Goal: Check status: Check status

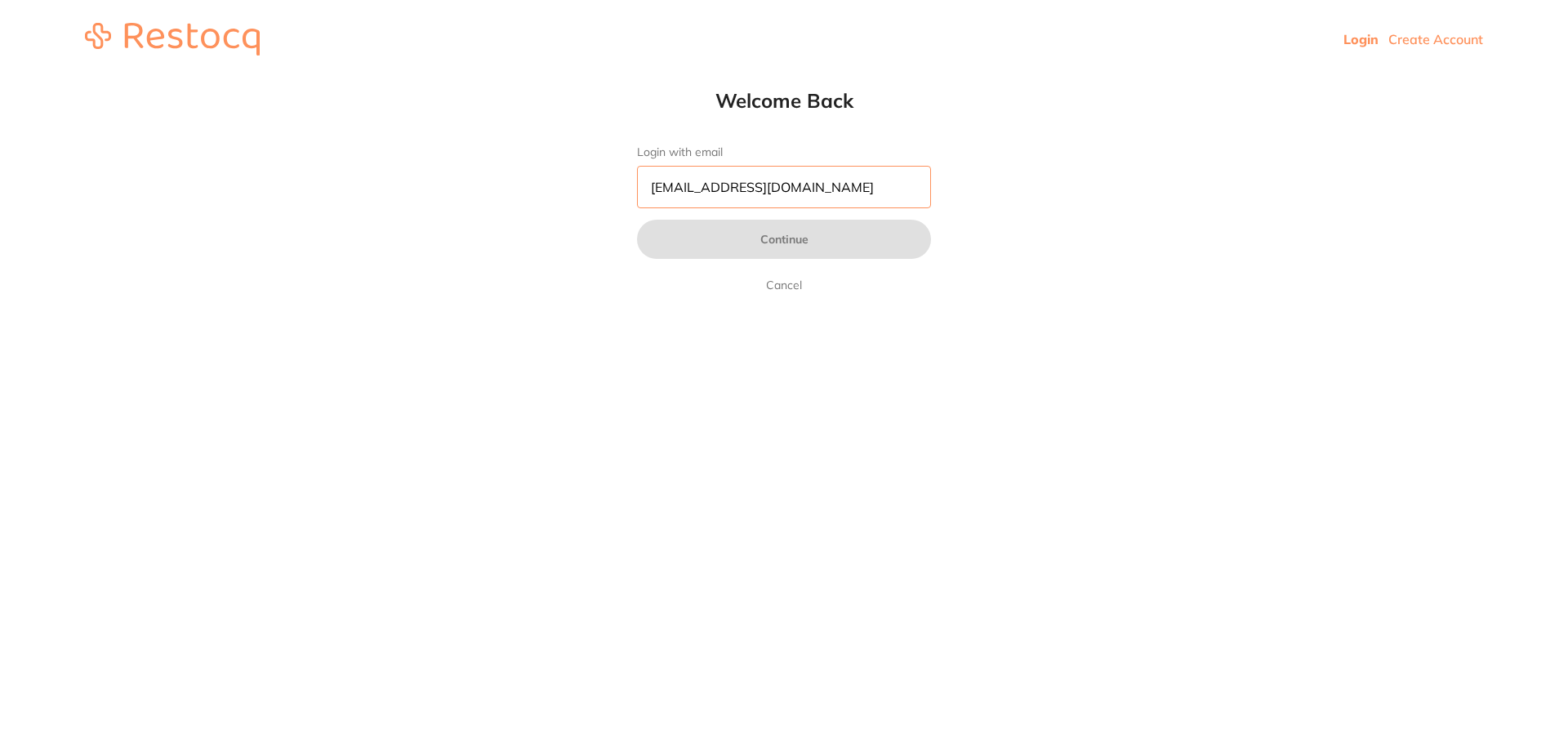
click at [798, 180] on input "pm@helixdentistry.com.au" at bounding box center [783, 187] width 294 height 42
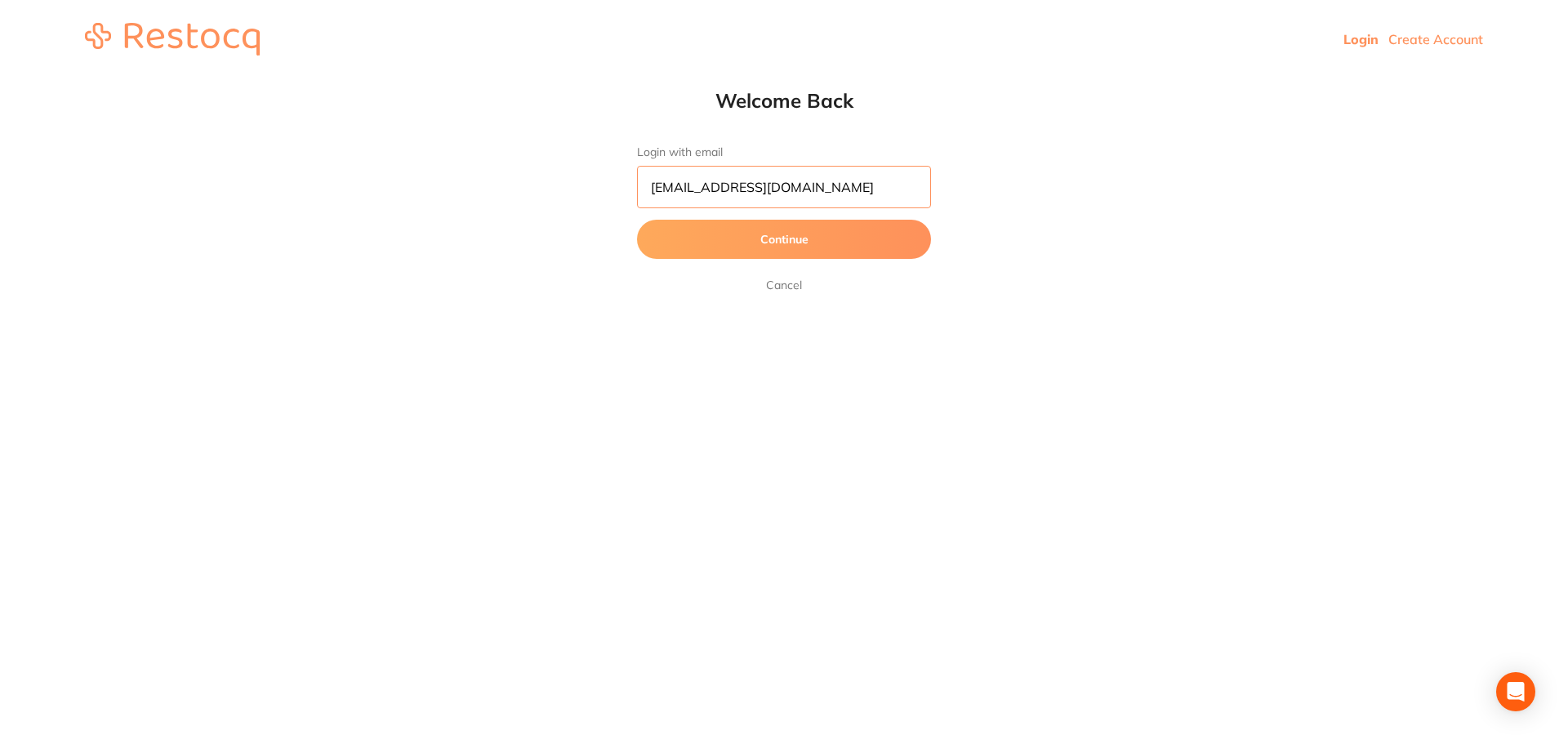
drag, startPoint x: 855, startPoint y: 184, endPoint x: 627, endPoint y: 189, distance: 228.1
click at [627, 189] on div "Welcome Back Login with email pm@helixdentistry.com.au Continue Cancel" at bounding box center [784, 191] width 359 height 207
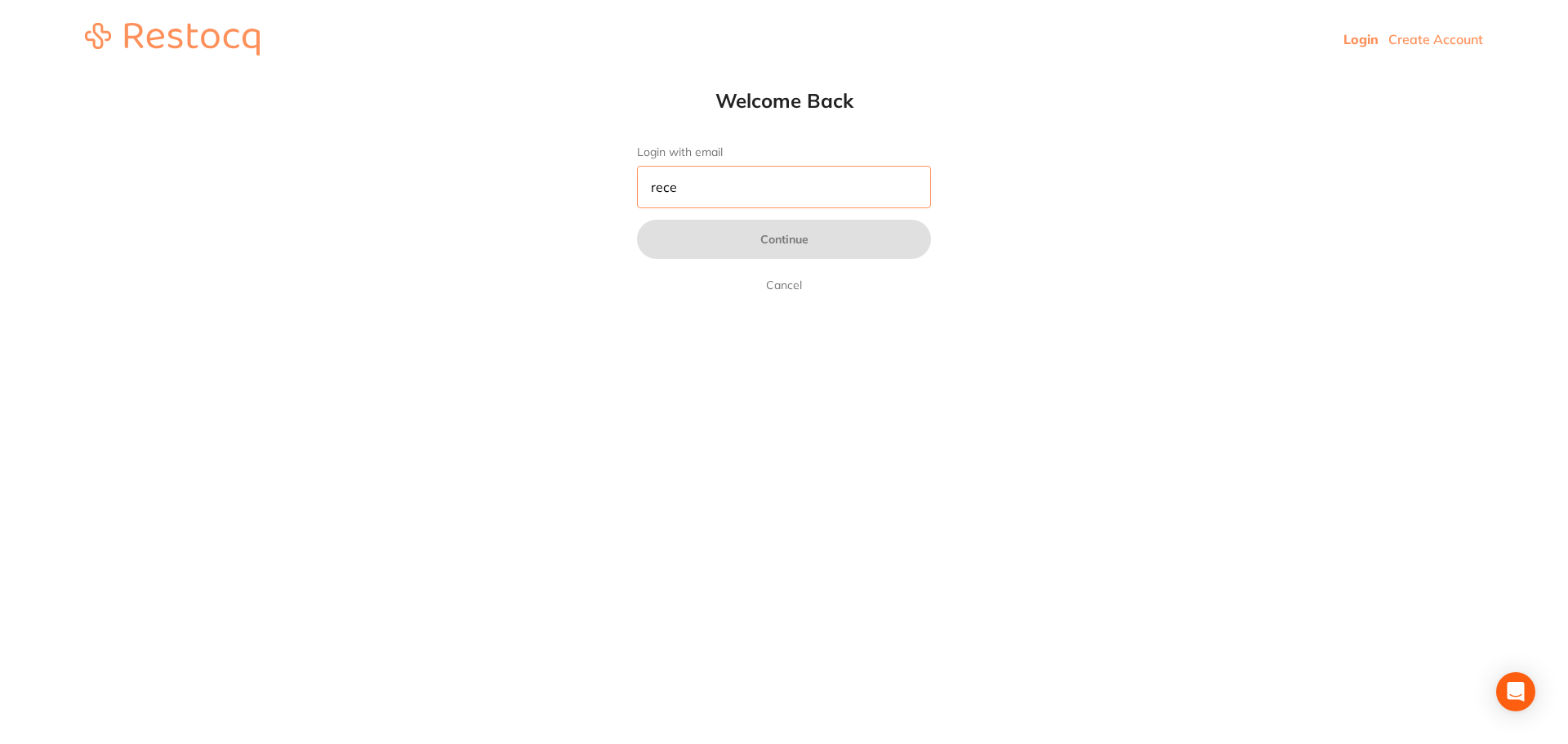
type input "[EMAIL_ADDRESS][DOMAIN_NAME]"
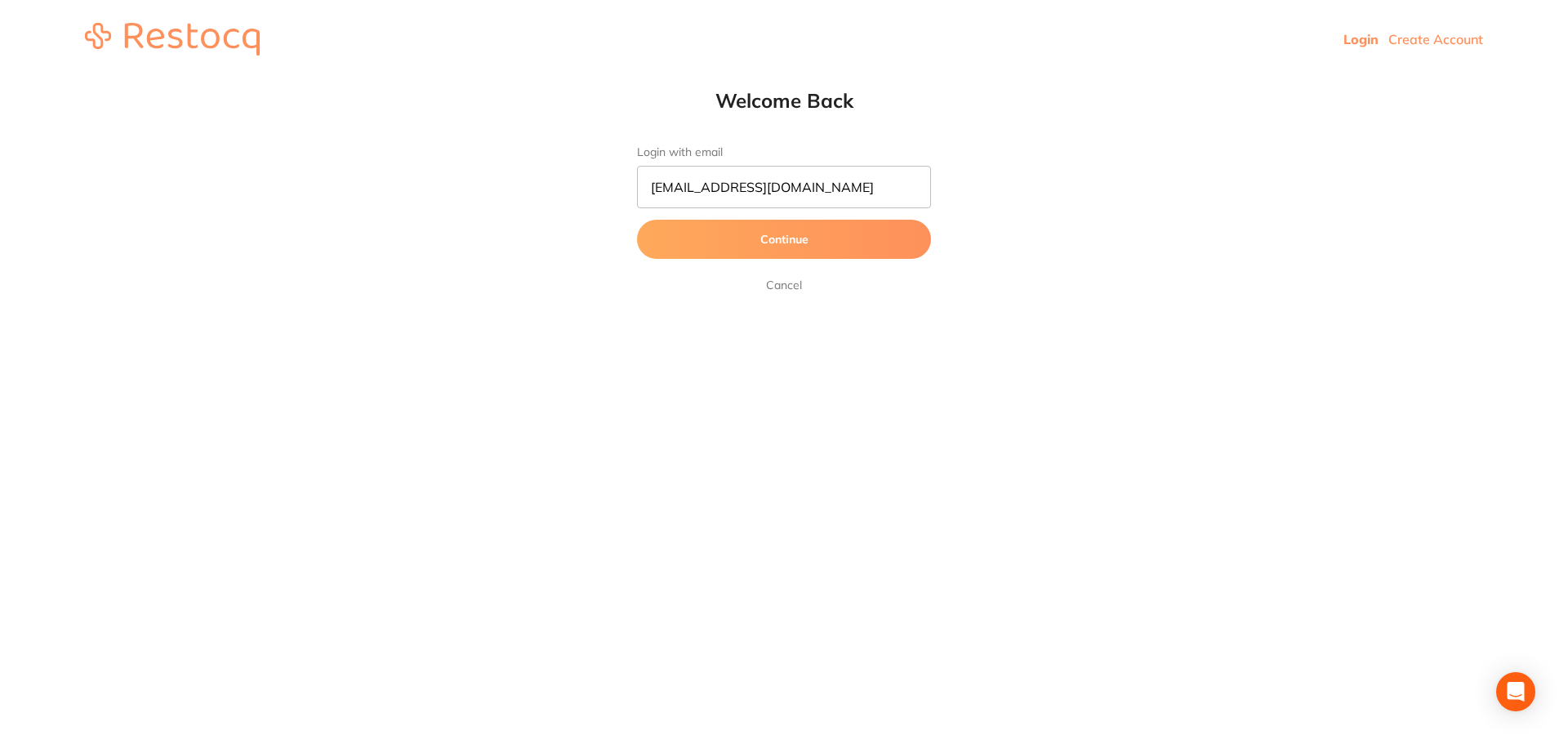
click at [790, 232] on button "Continue" at bounding box center [783, 240] width 294 height 40
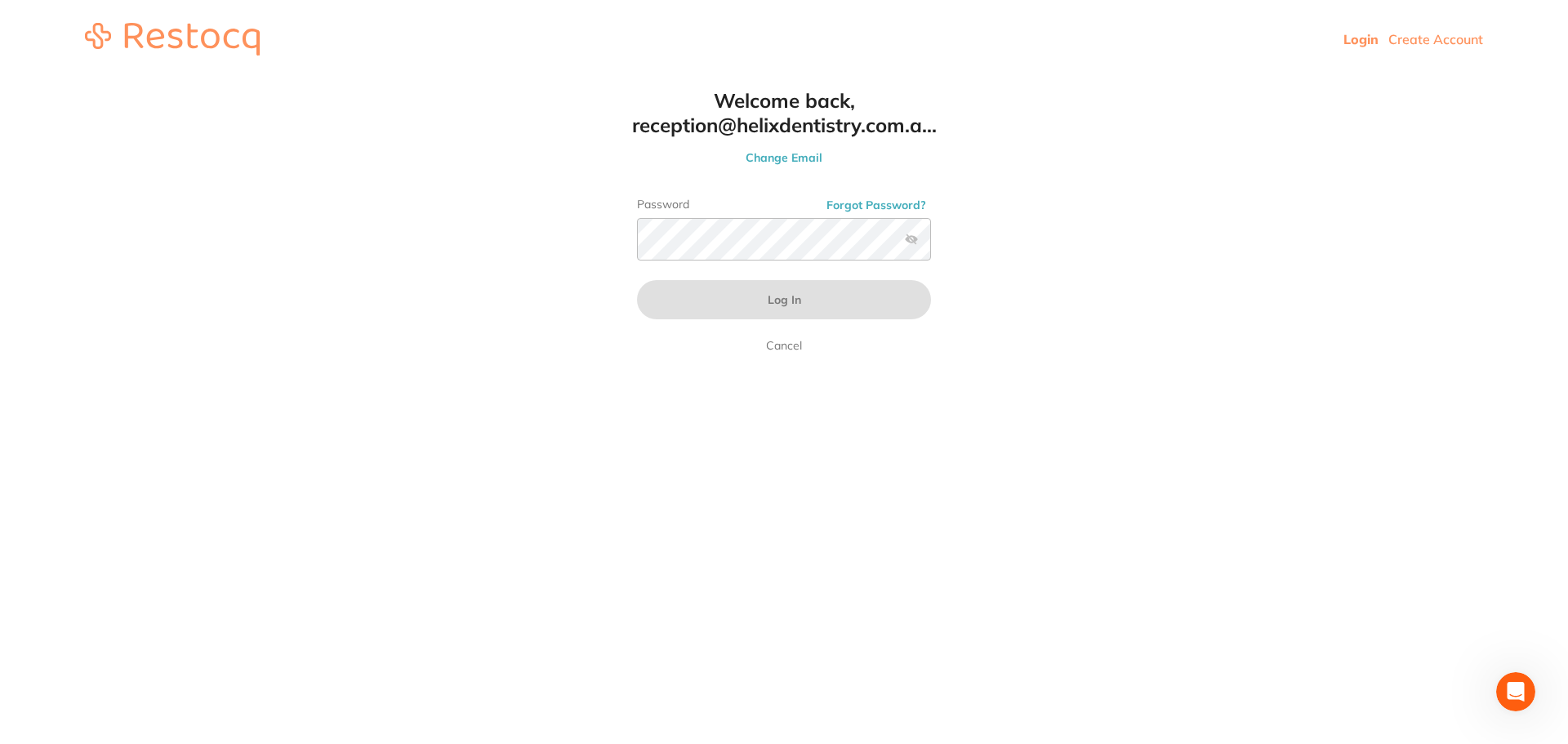
click at [621, 78] on html "Login Create Account Welcome Back Login with email reception@helixdentistry.com…" at bounding box center [784, 39] width 1568 height 78
click at [690, 320] on button "Log In" at bounding box center [783, 300] width 294 height 40
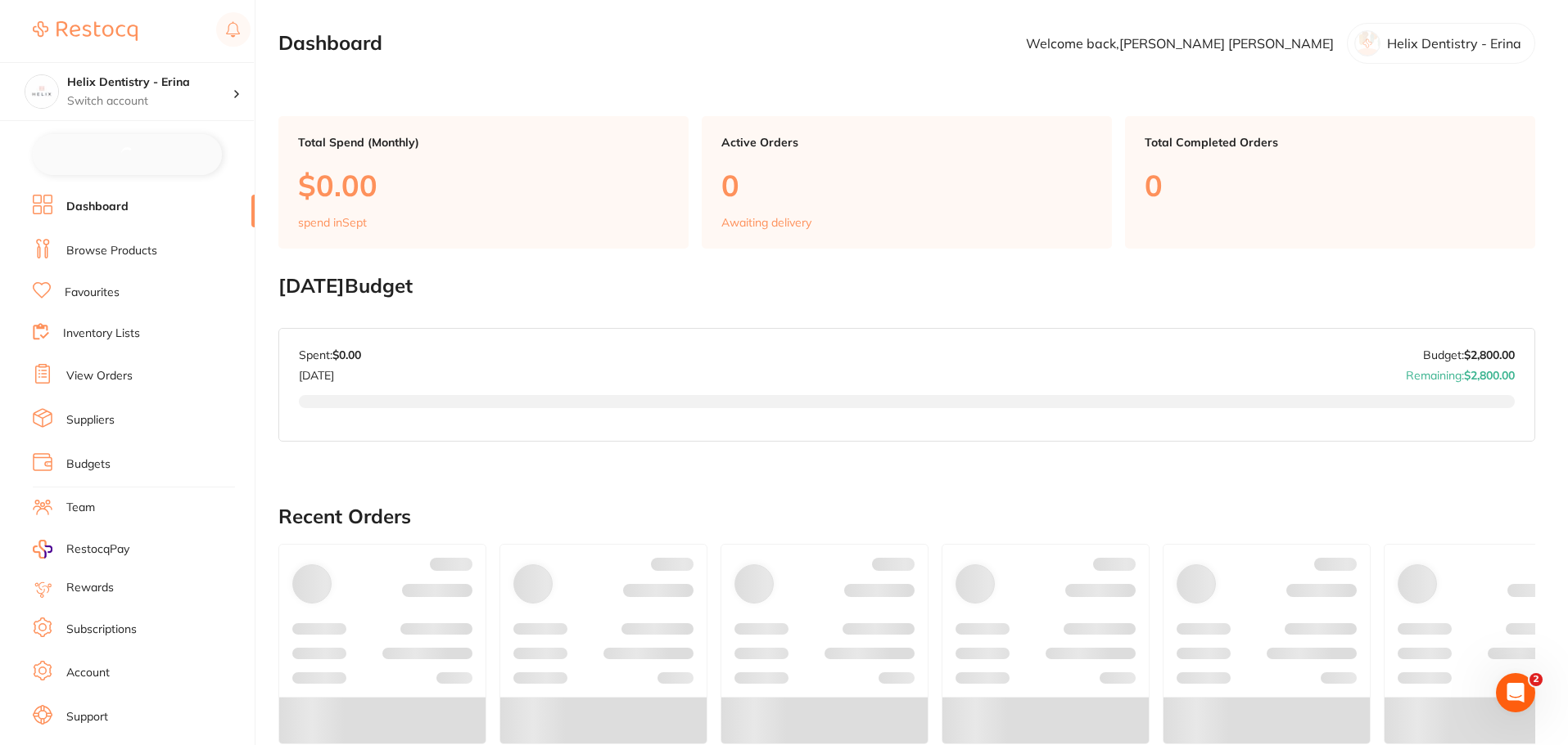
checkbox input "false"
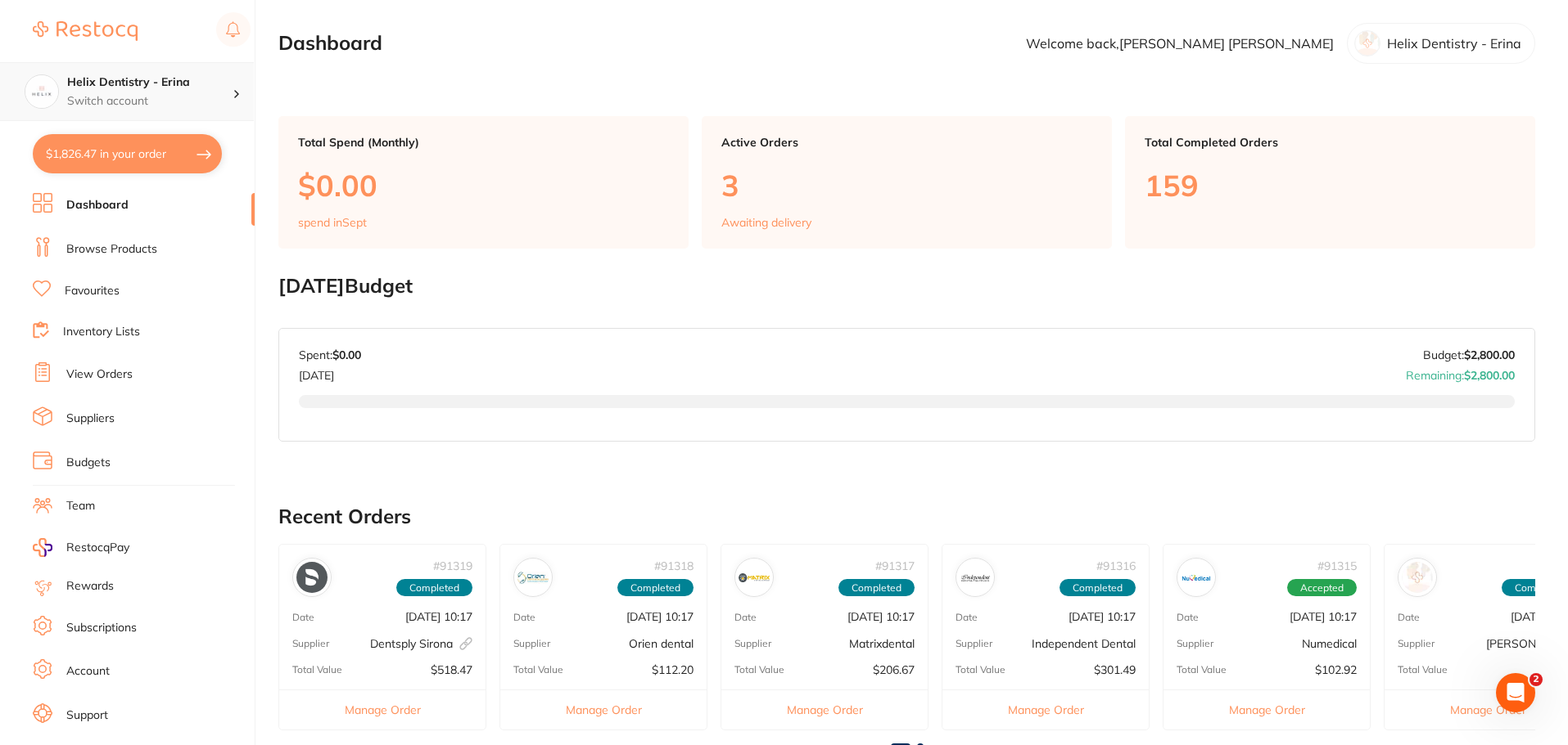
click at [194, 95] on p "Switch account" at bounding box center [150, 102] width 166 height 16
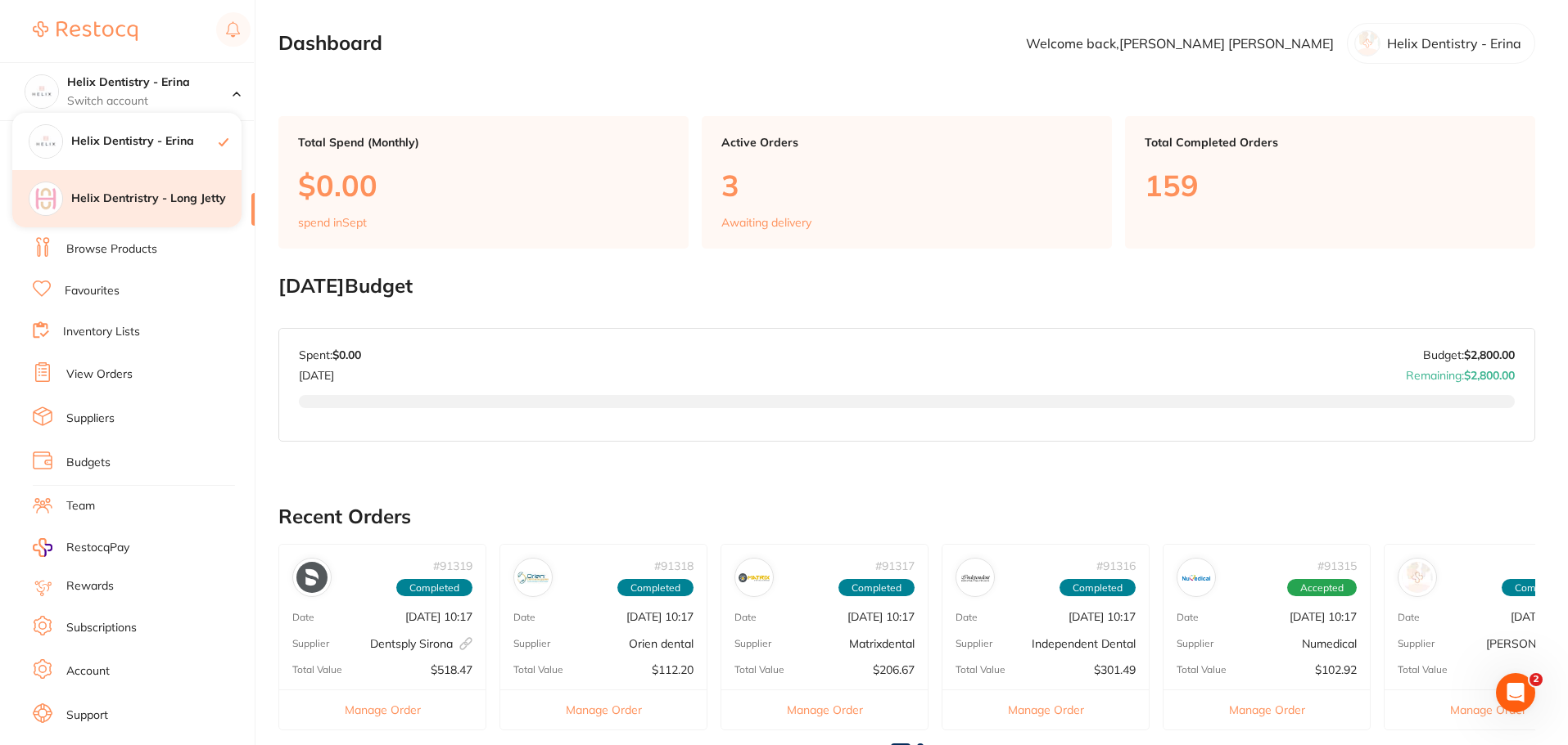
click at [185, 193] on h4 "Helix Dentristry - Long Jetty" at bounding box center [156, 199] width 170 height 16
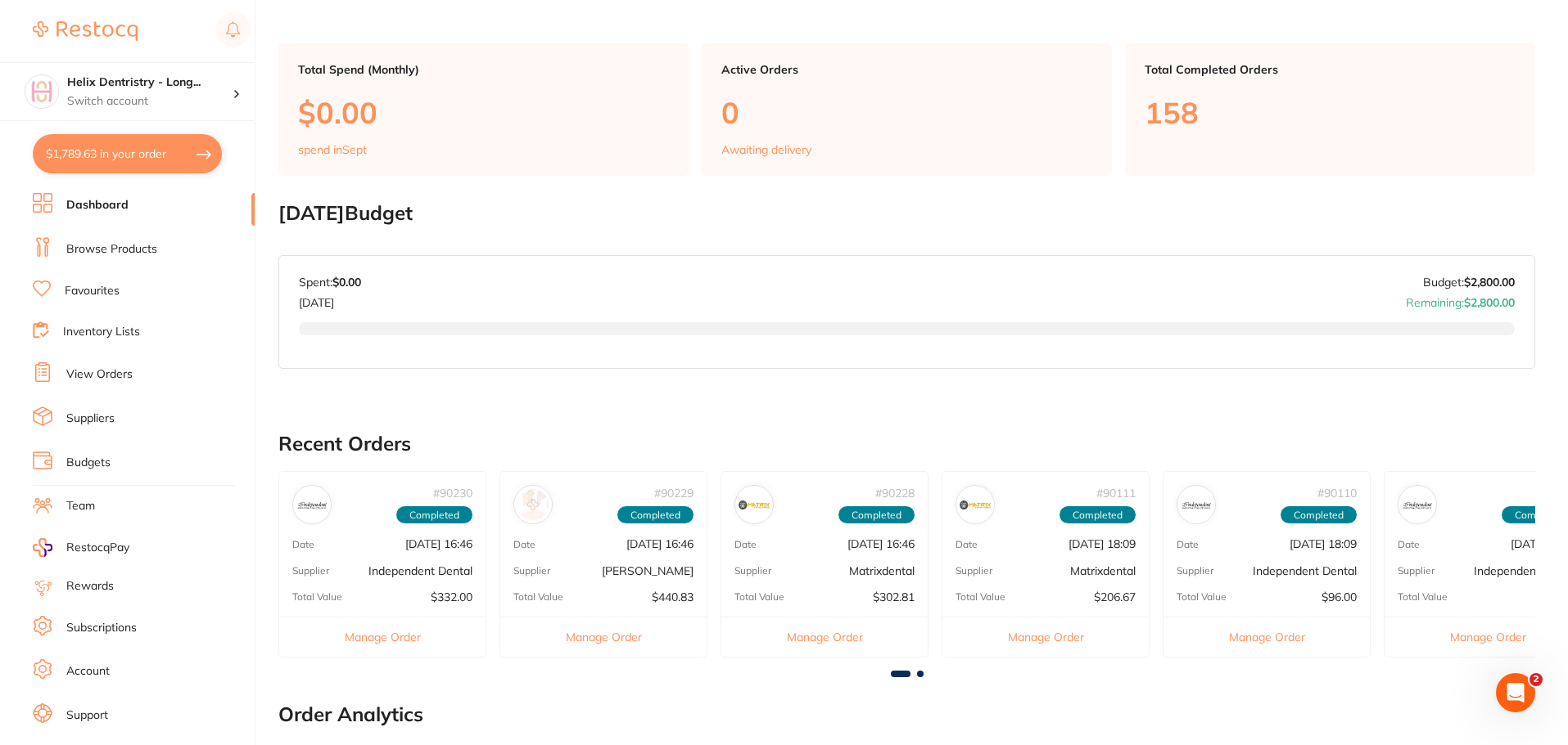
scroll to position [82, 0]
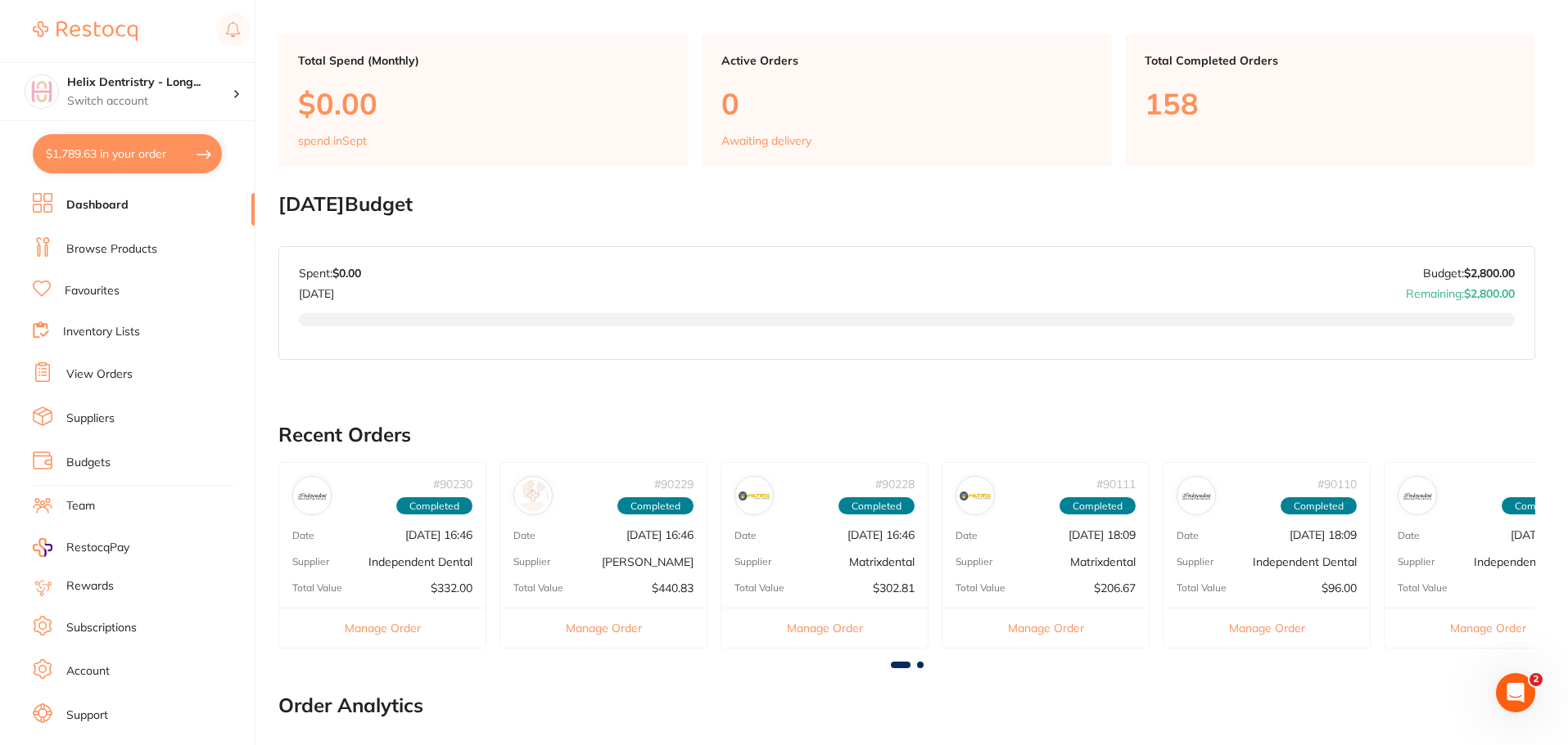
click at [155, 138] on button "$1,789.63 in your order" at bounding box center [127, 154] width 189 height 40
checkbox input "true"
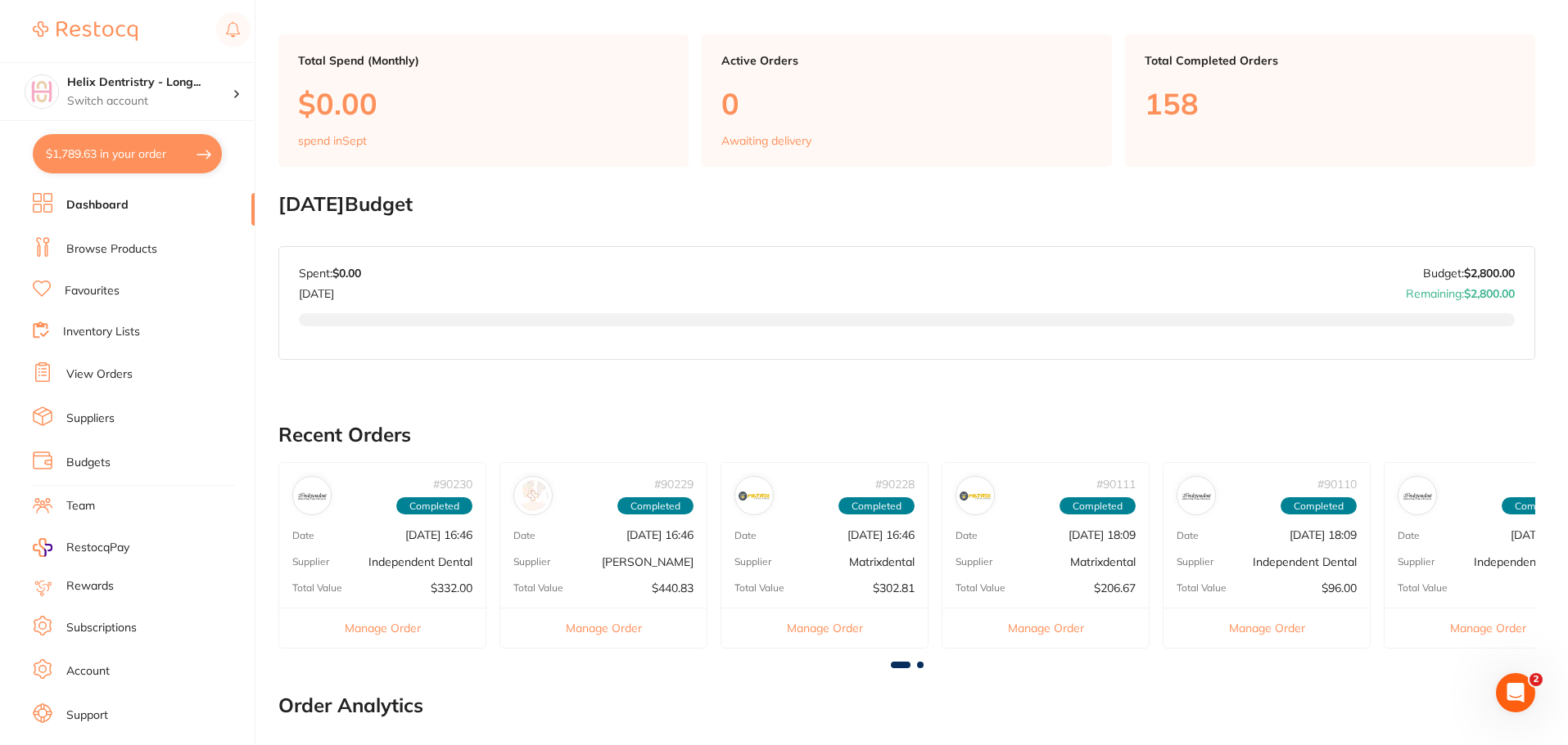
checkbox input "true"
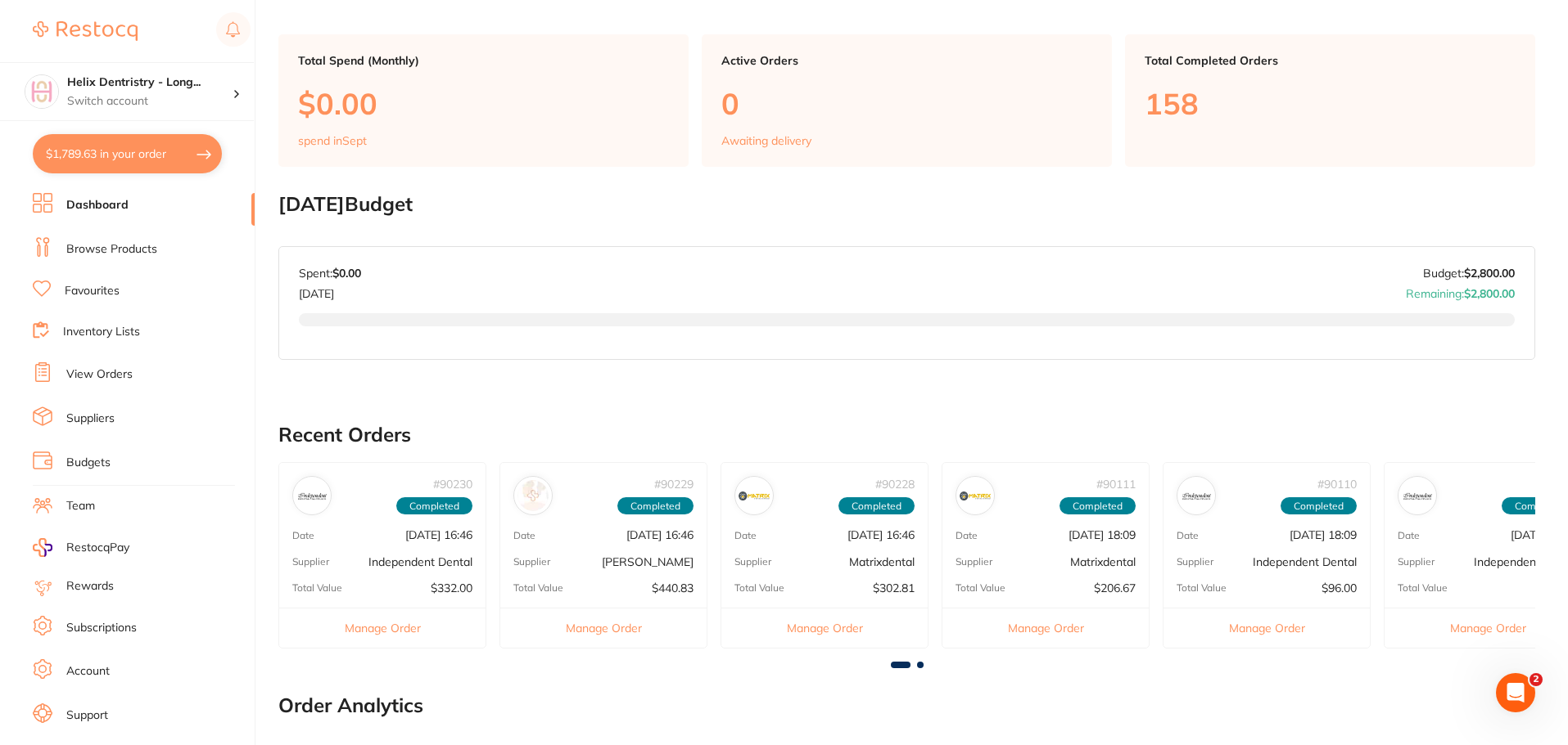
checkbox input "true"
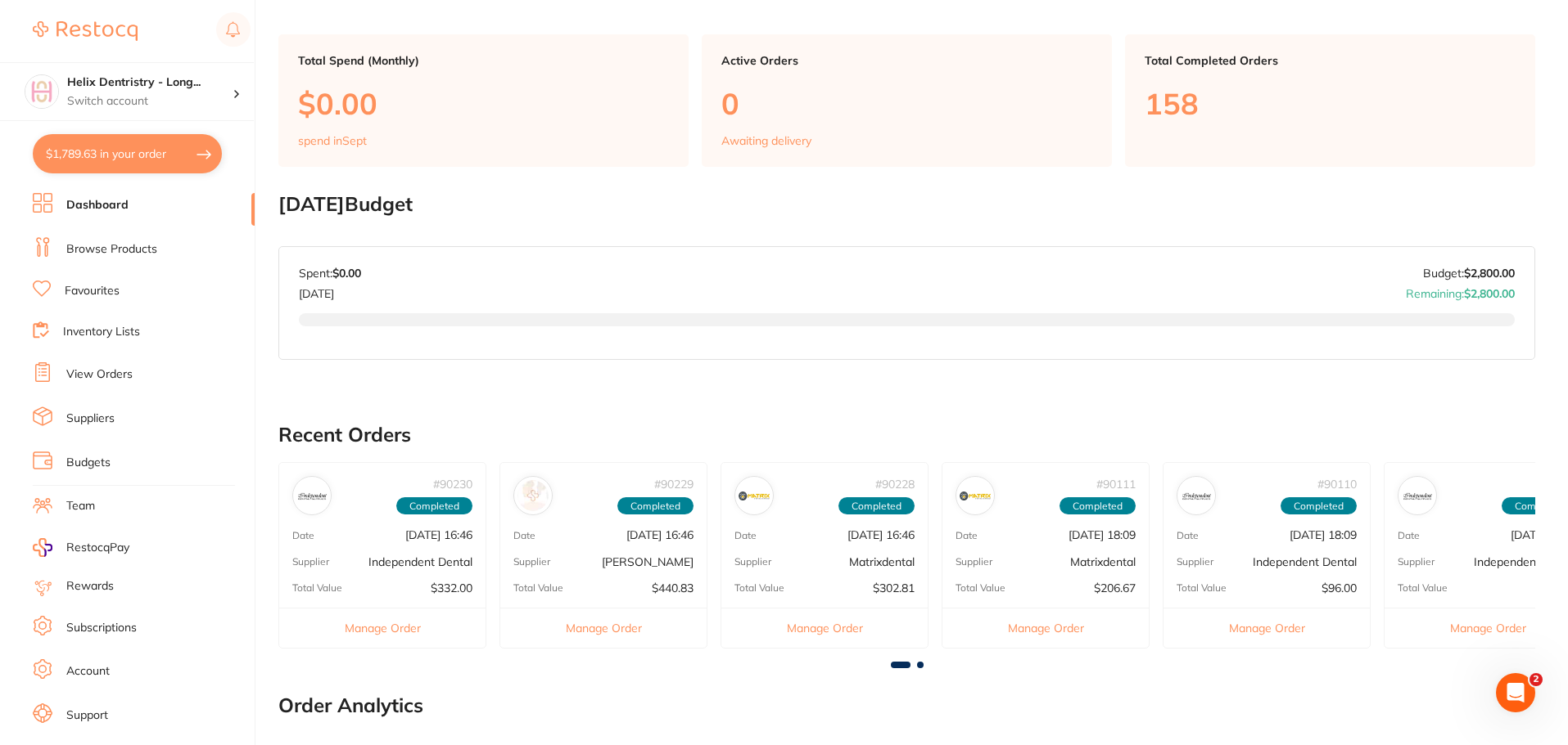
checkbox input "true"
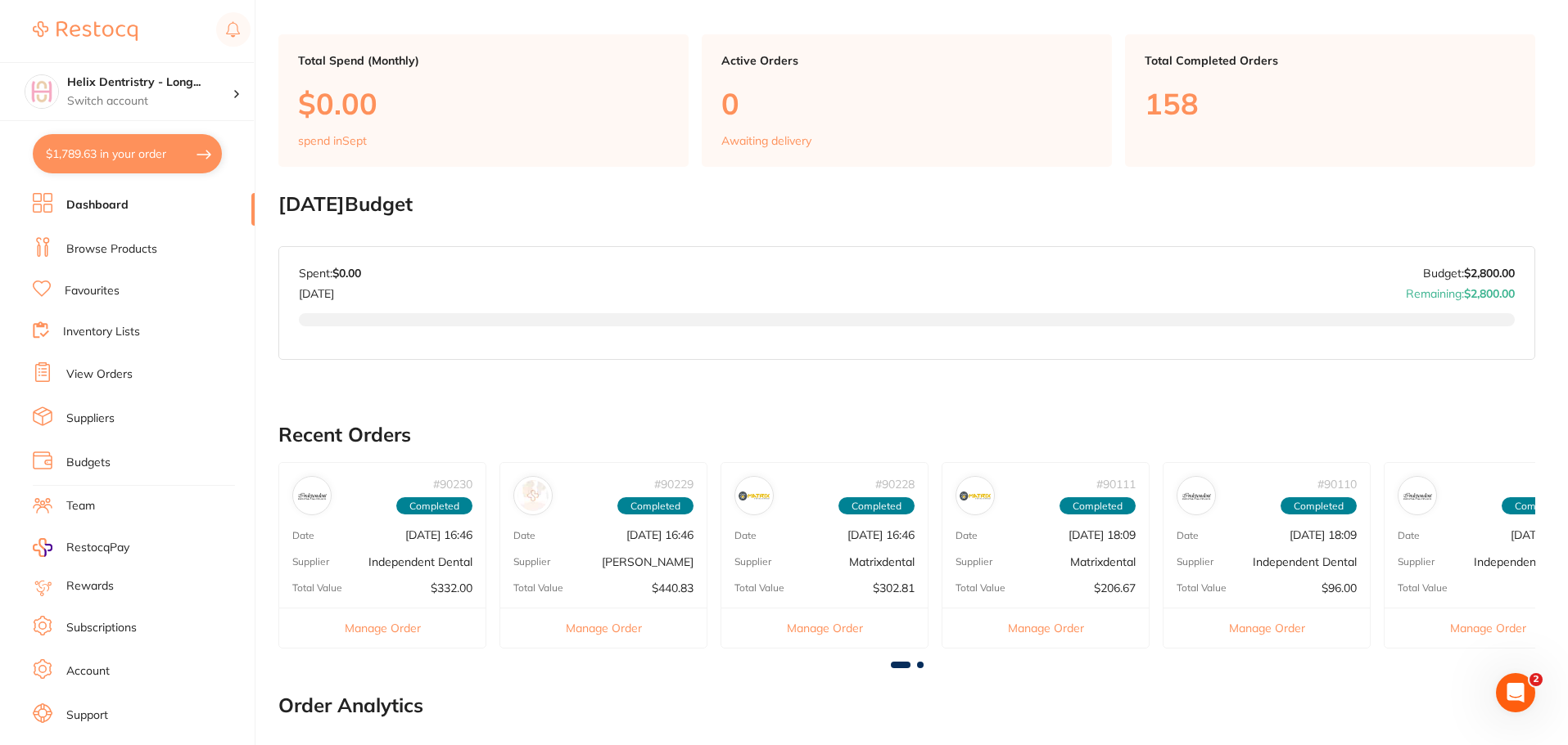
checkbox input "true"
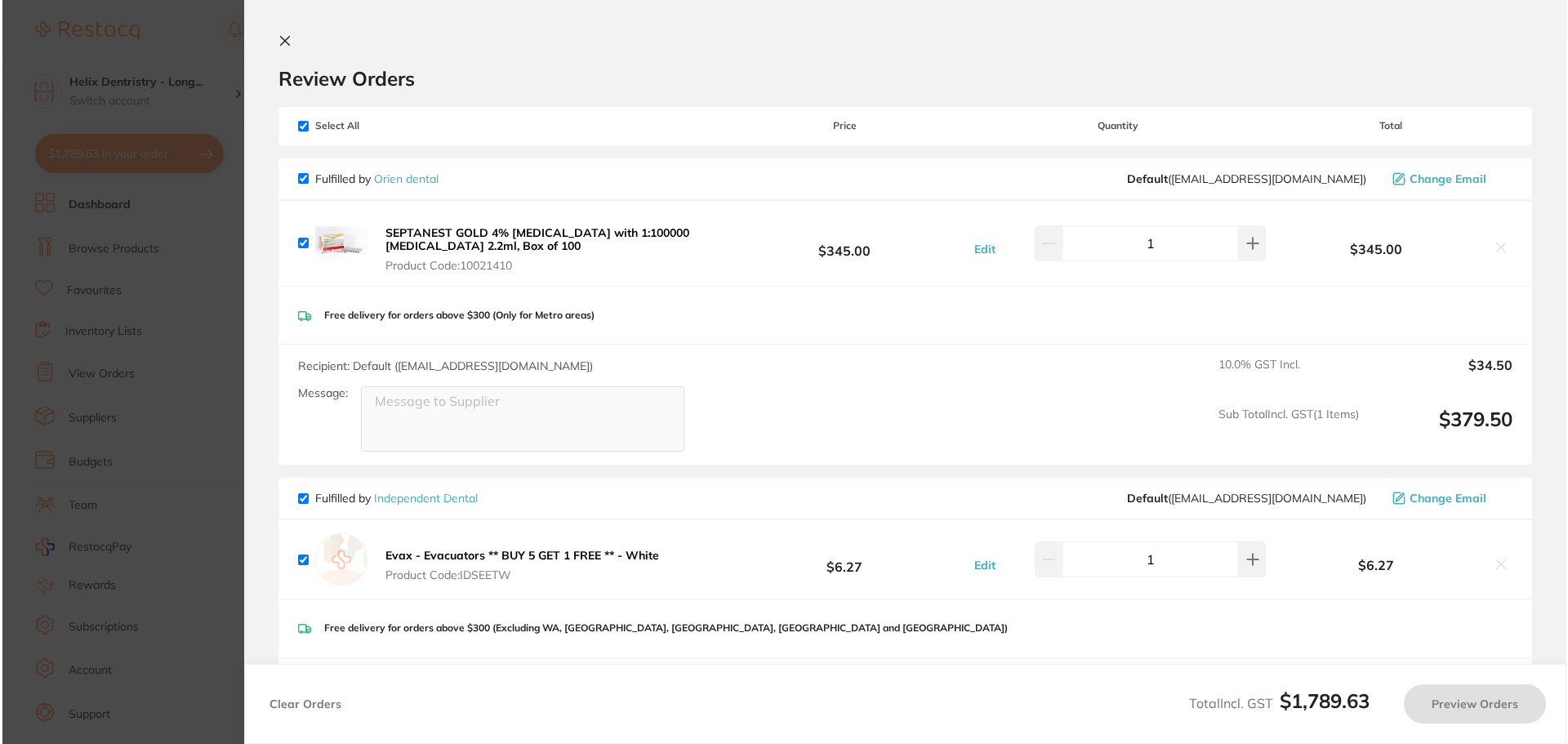
scroll to position [0, 0]
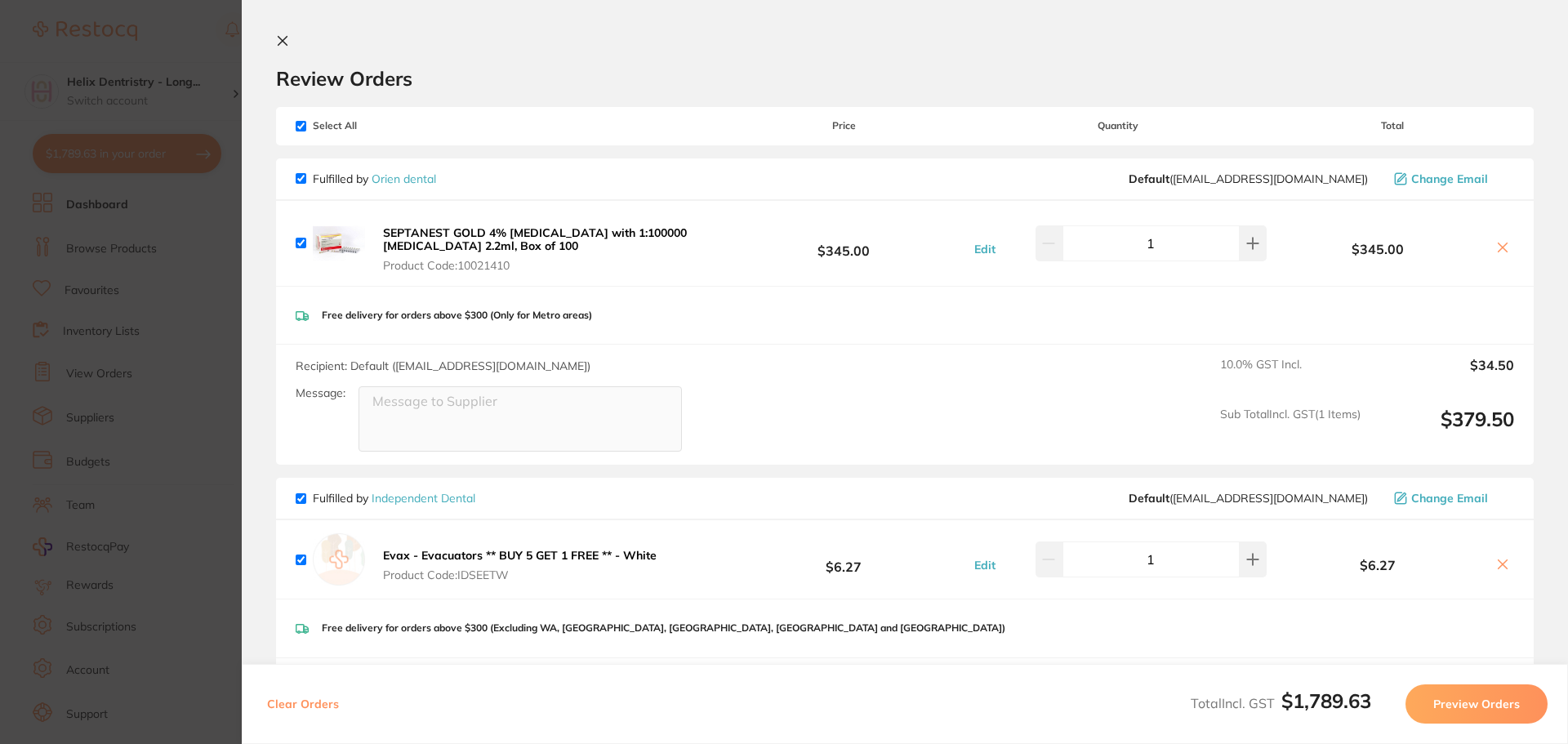
click at [278, 42] on icon at bounding box center [282, 40] width 13 height 13
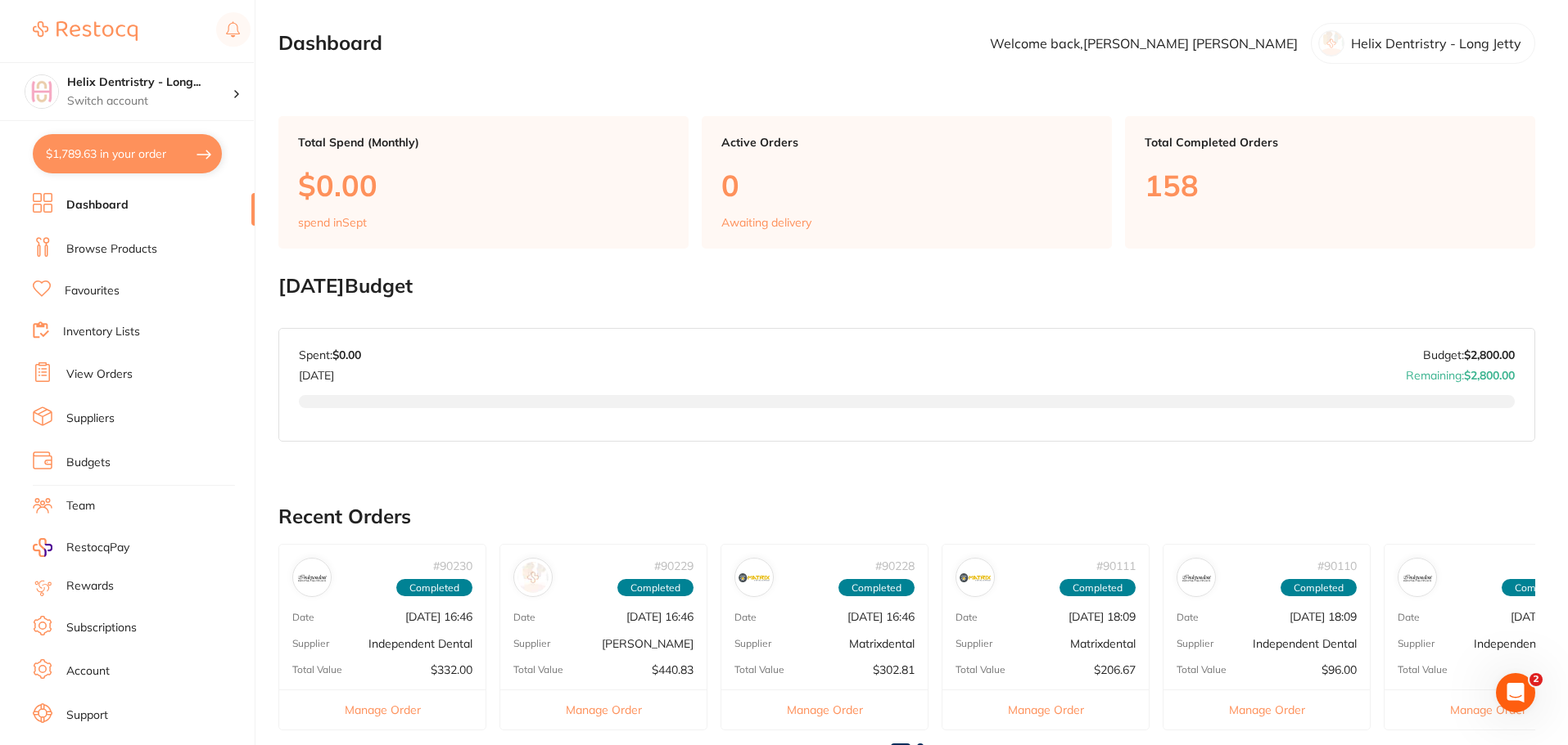
click at [126, 334] on link "Inventory Lists" at bounding box center [101, 332] width 77 height 16
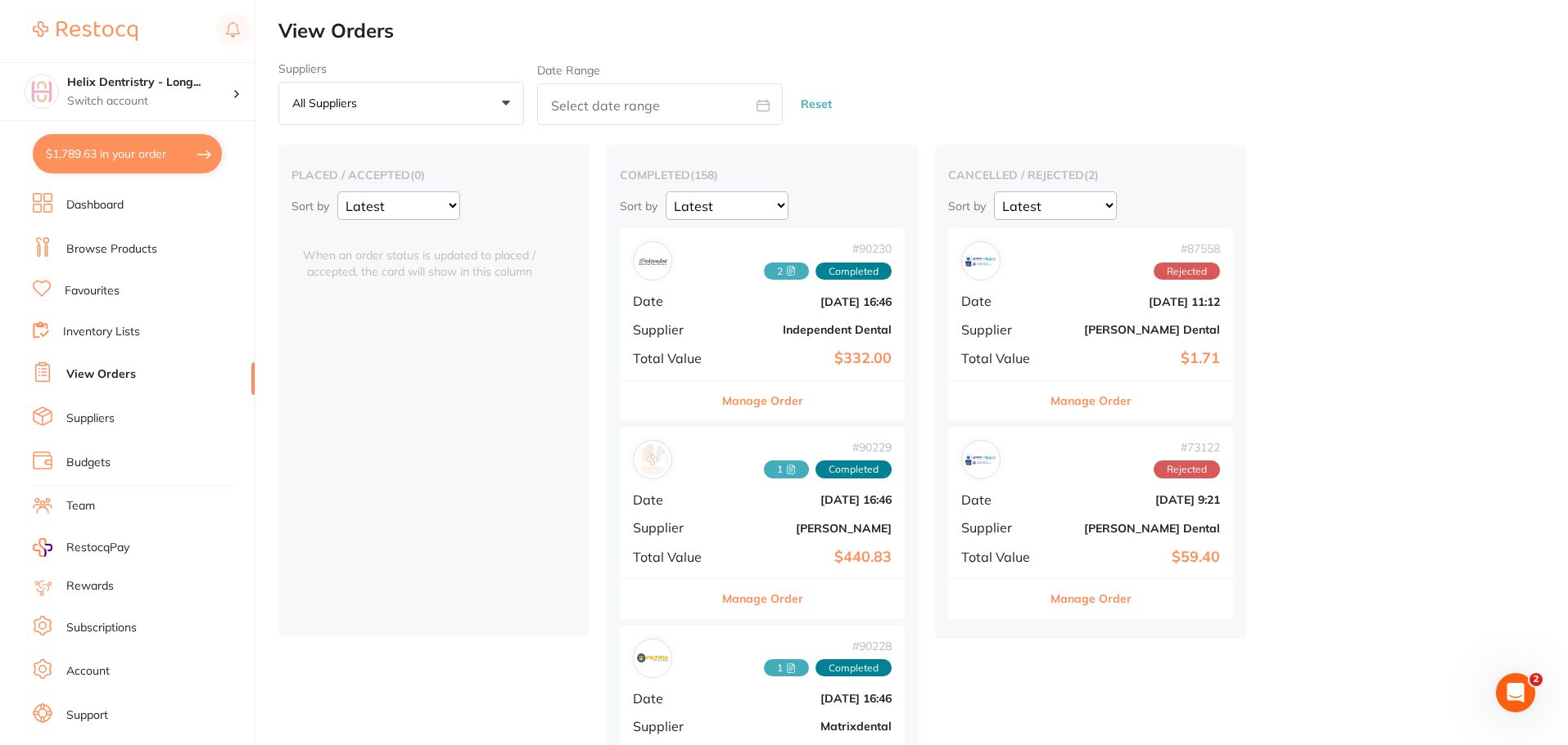
click at [393, 91] on button "All suppliers +0" at bounding box center [401, 103] width 246 height 44
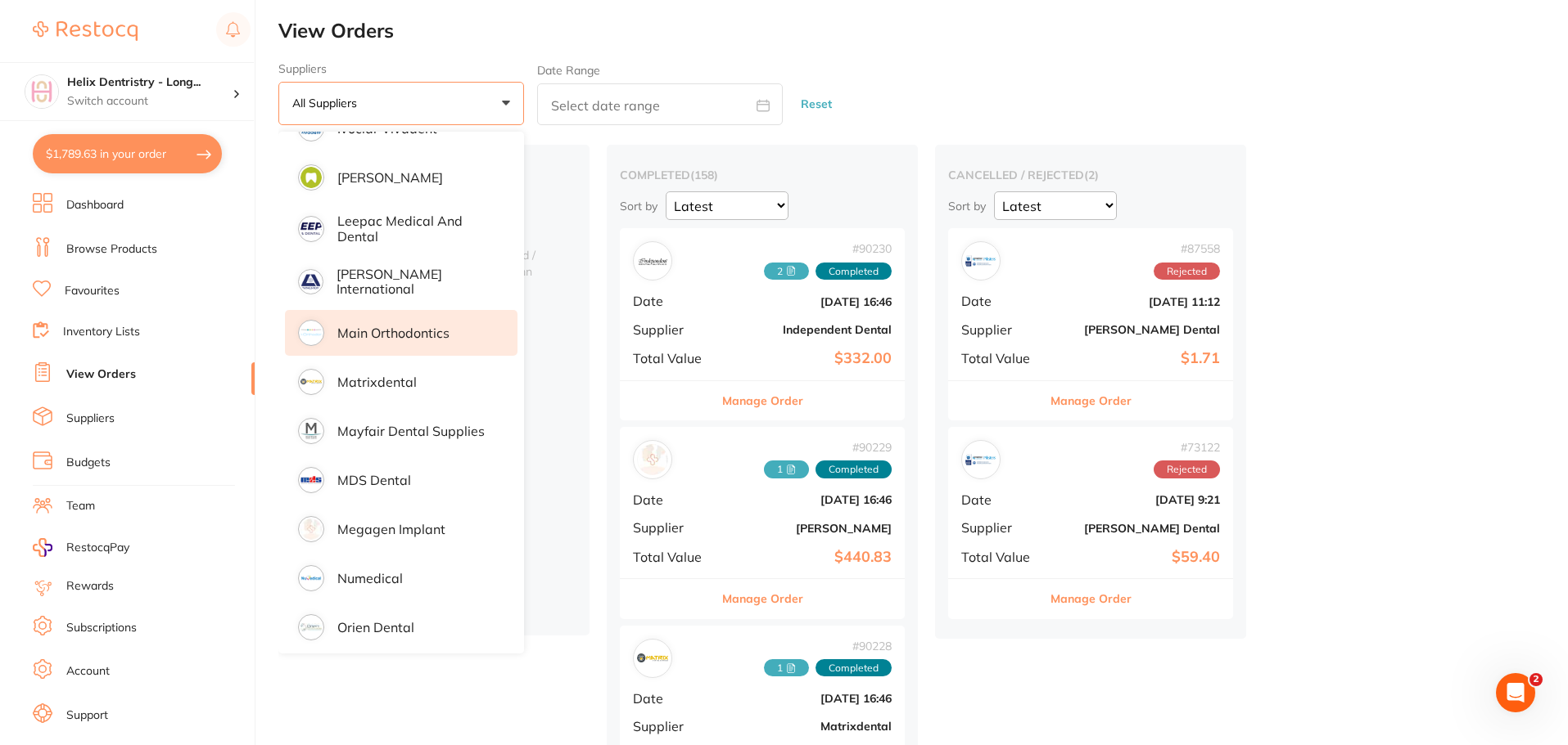
scroll to position [900, 0]
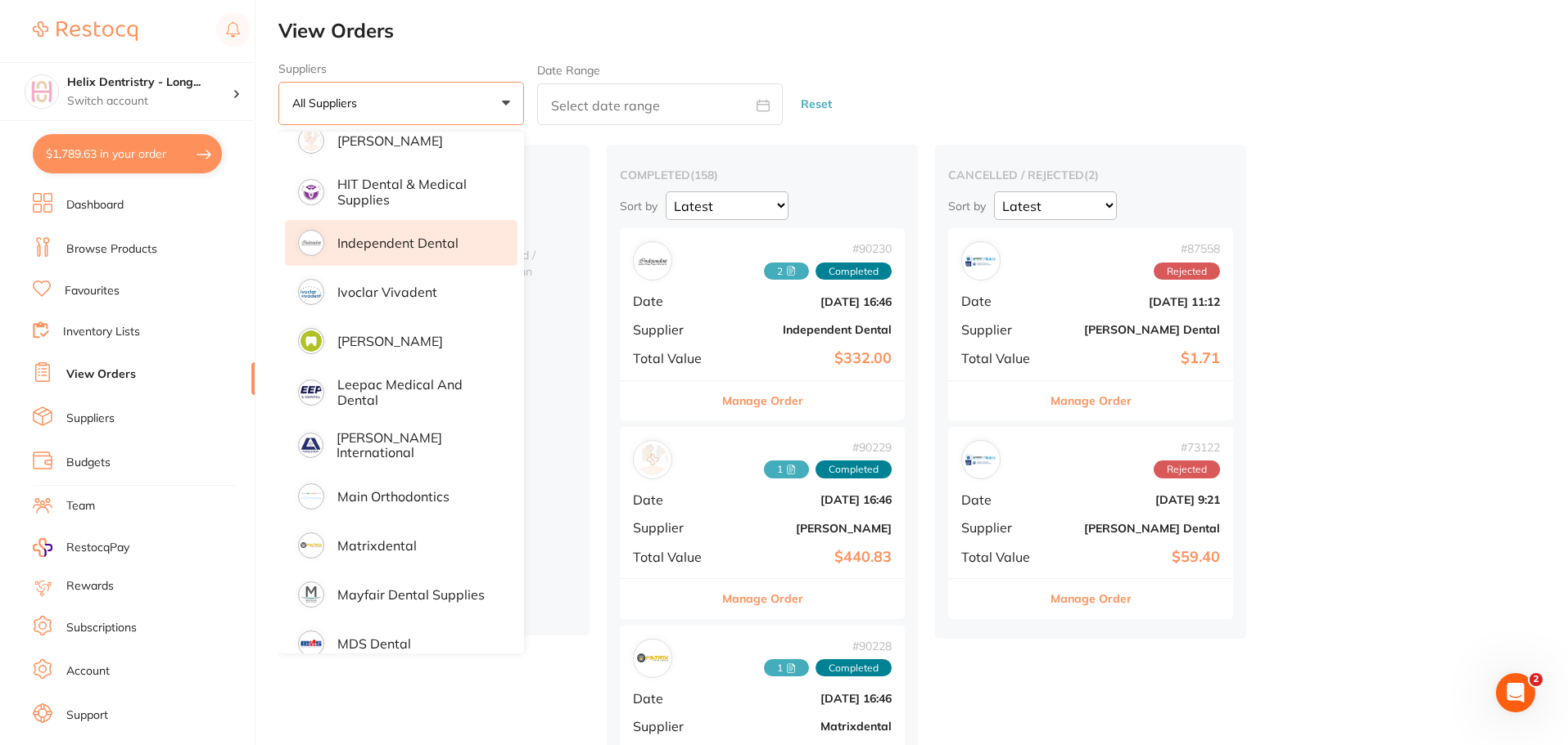
click at [430, 251] on li "Independent Dental" at bounding box center [401, 243] width 232 height 46
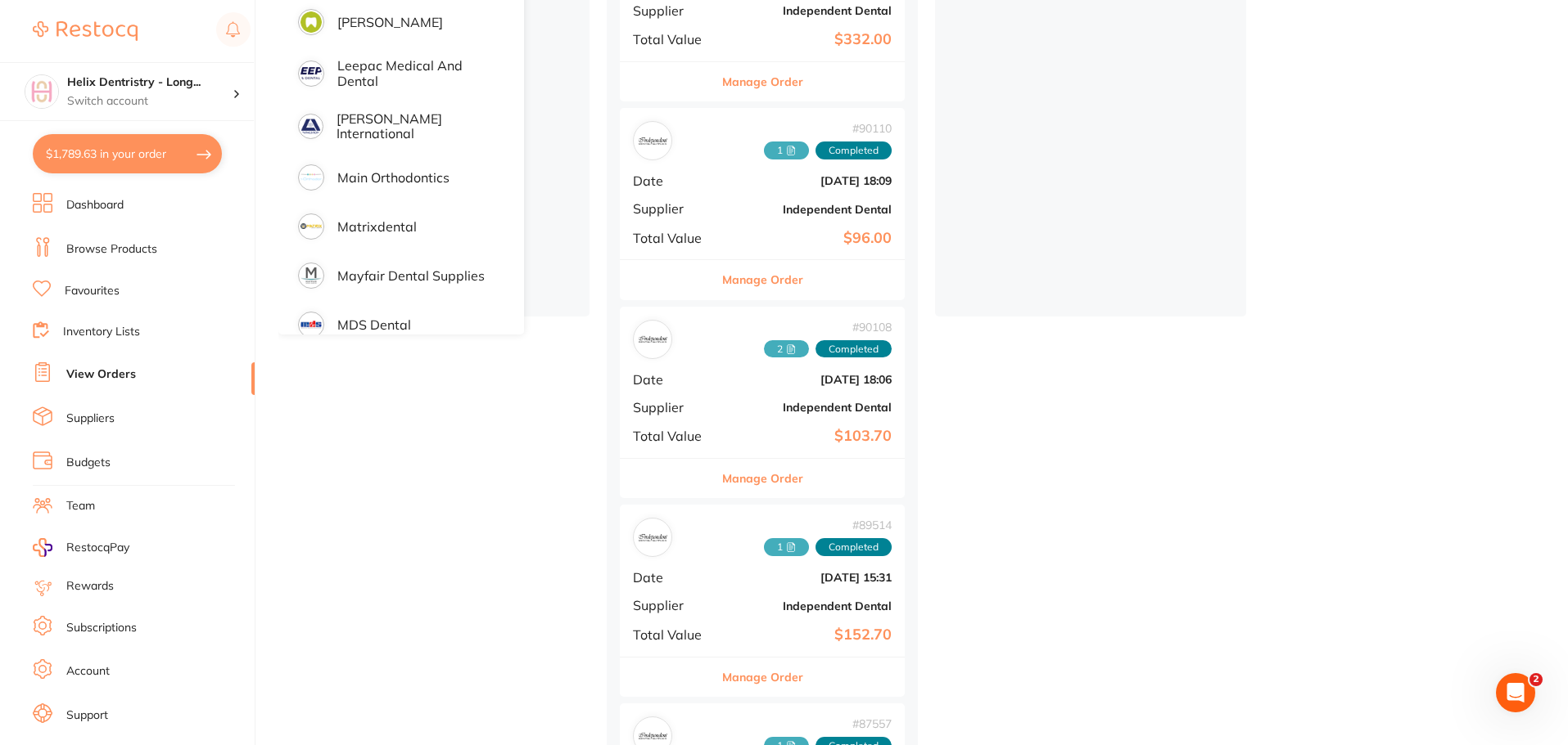
scroll to position [164, 0]
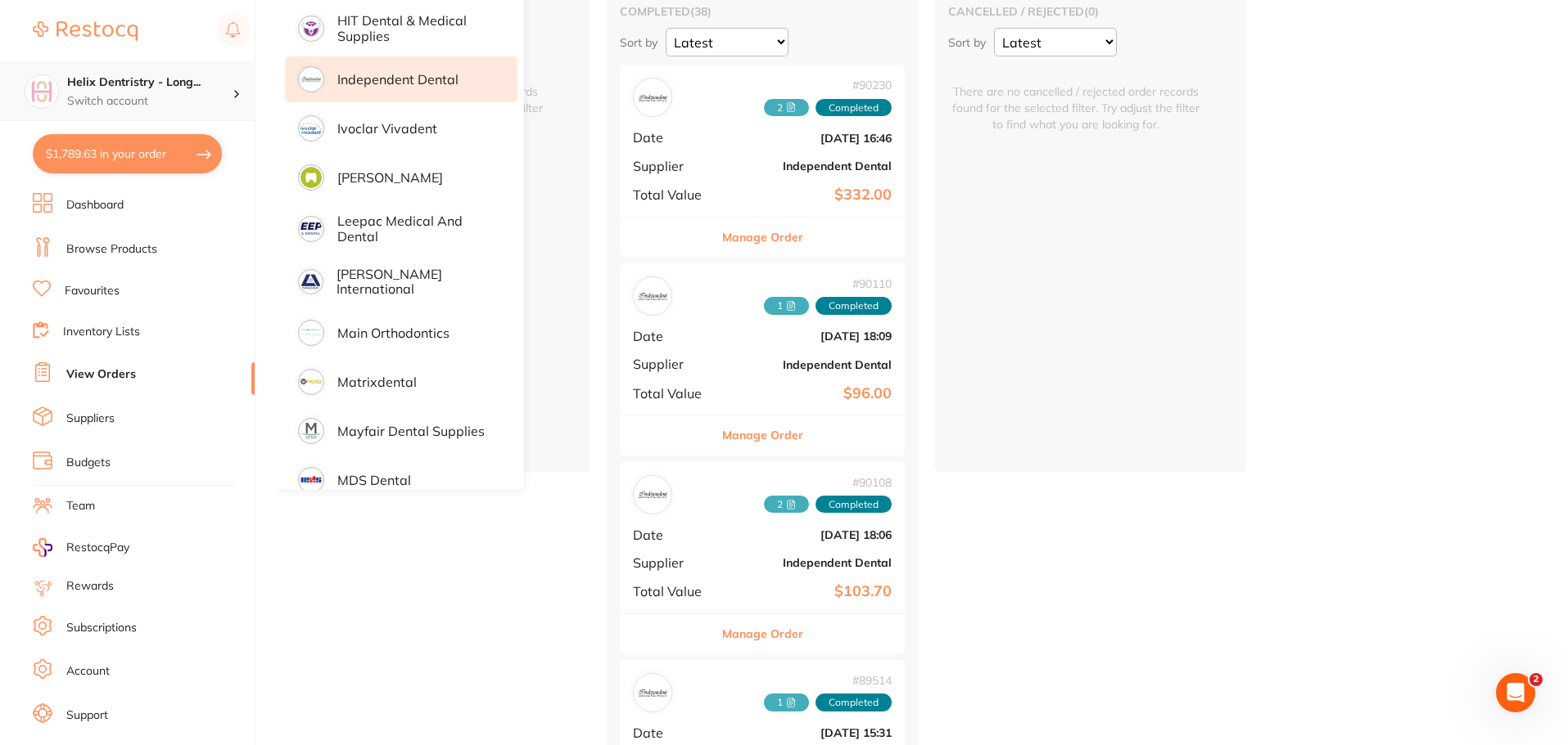
click at [137, 92] on div "Helix Dentristry - Long... Switch account" at bounding box center [150, 92] width 166 height 34
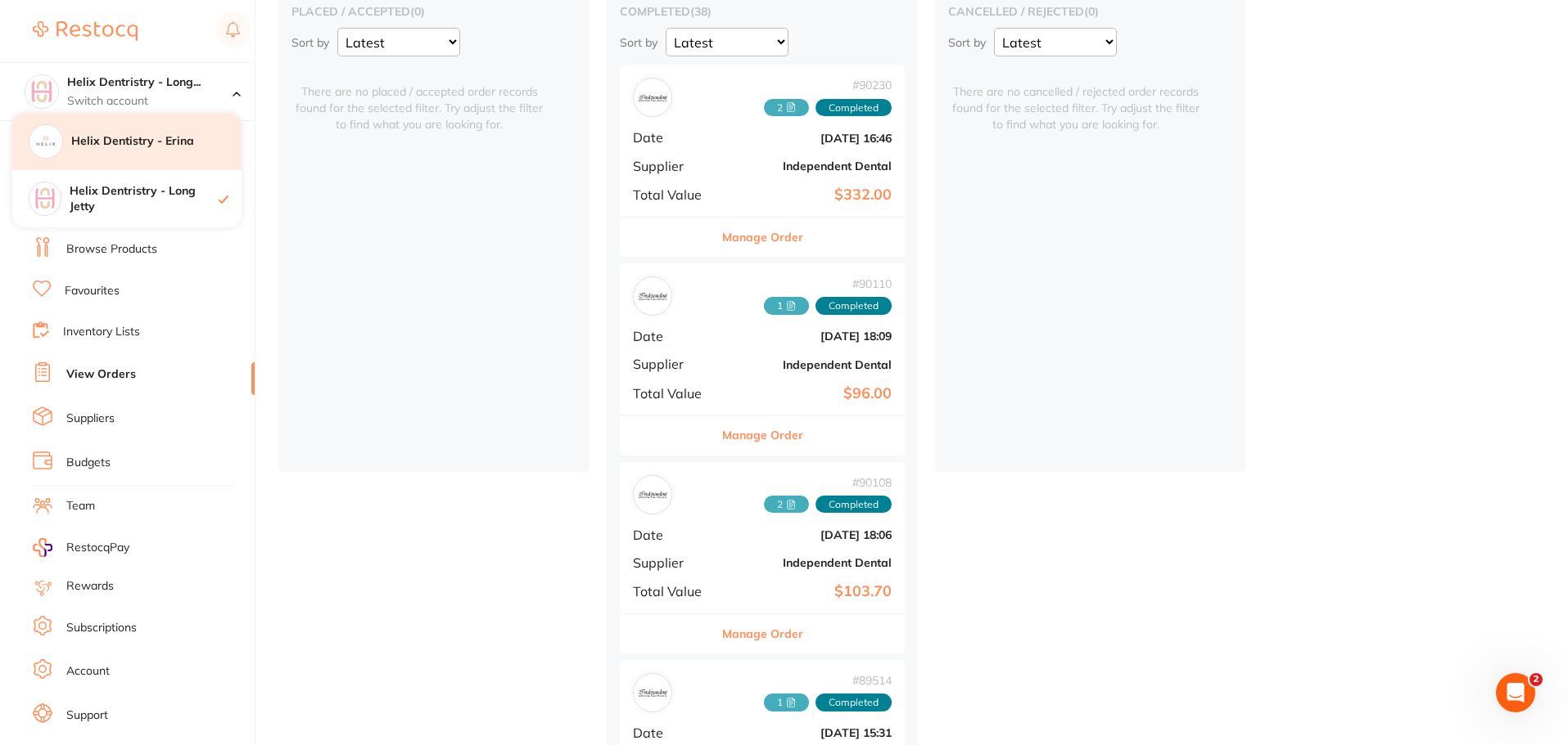
click at [156, 149] on div "Helix Dentistry - Erina" at bounding box center [127, 141] width 230 height 58
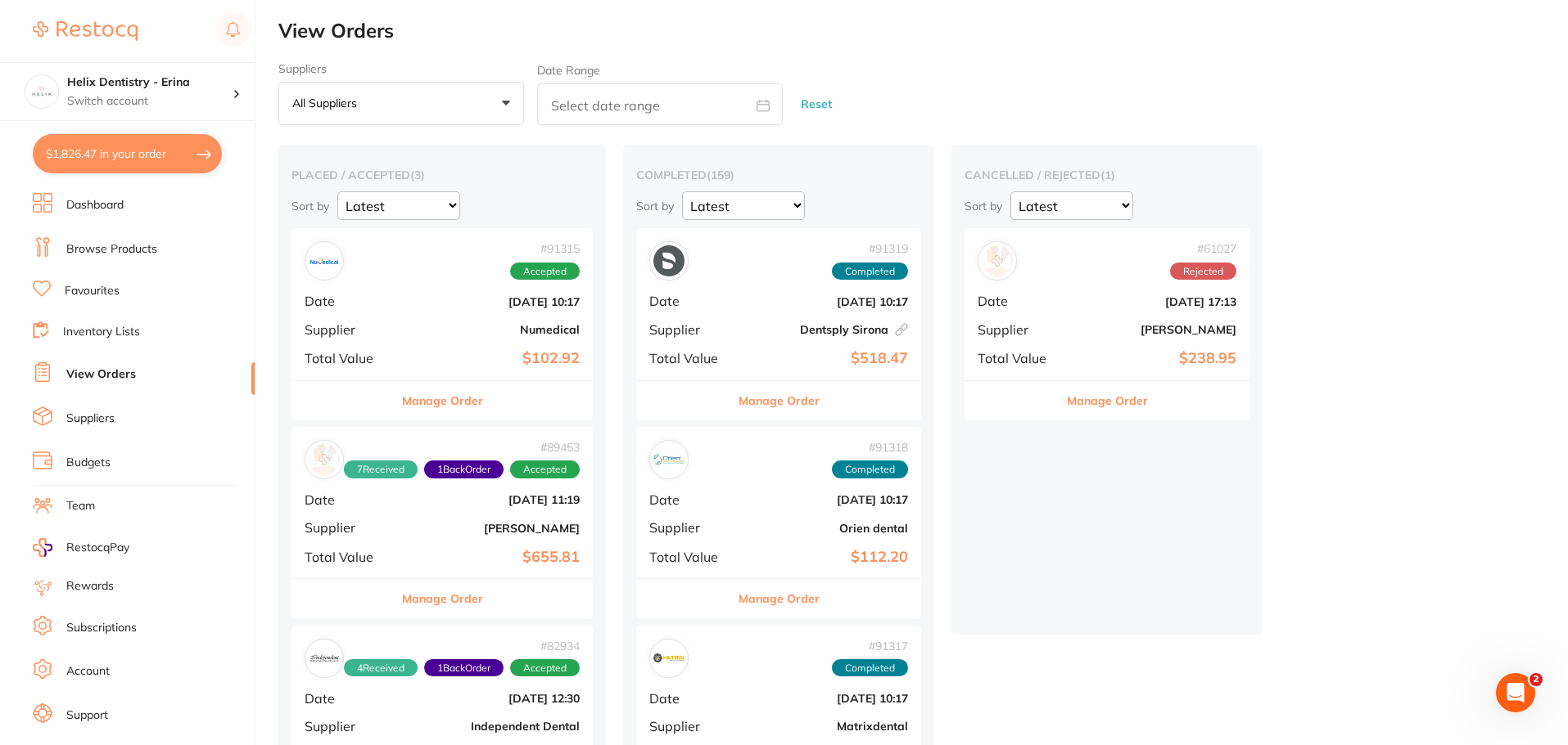
click at [385, 104] on button "All suppliers +0" at bounding box center [401, 103] width 246 height 44
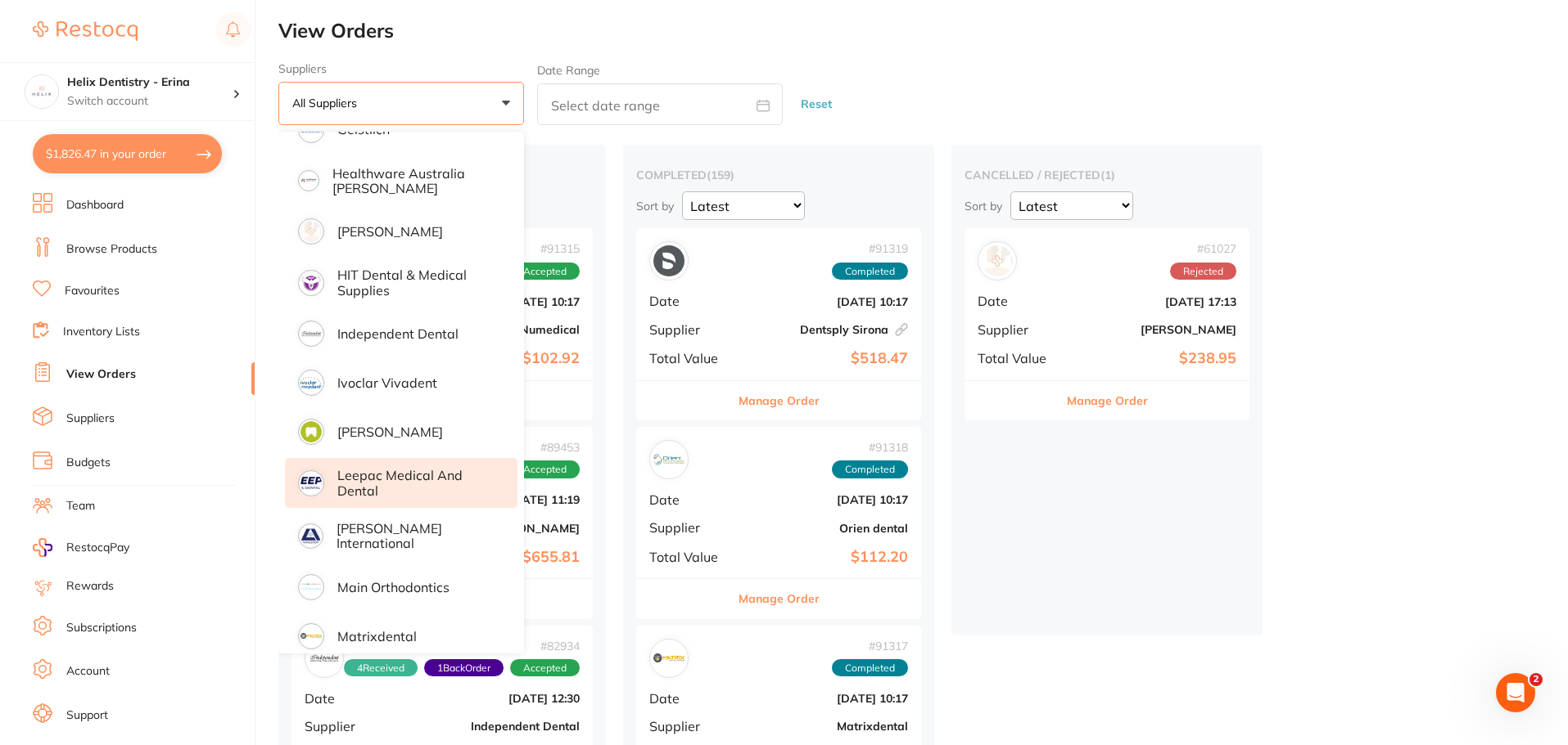
scroll to position [818, 0]
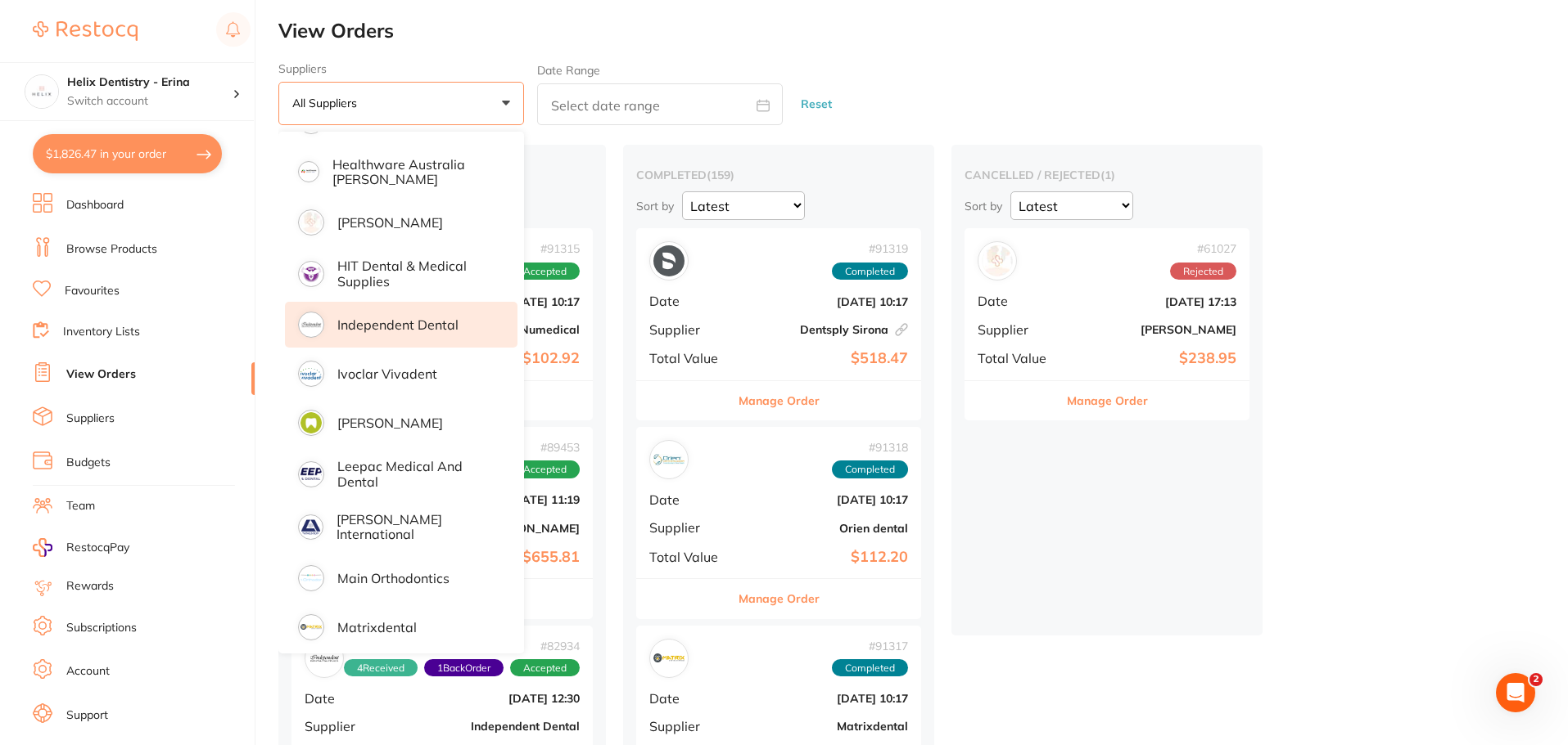
click at [419, 339] on li "Independent Dental" at bounding box center [401, 325] width 232 height 46
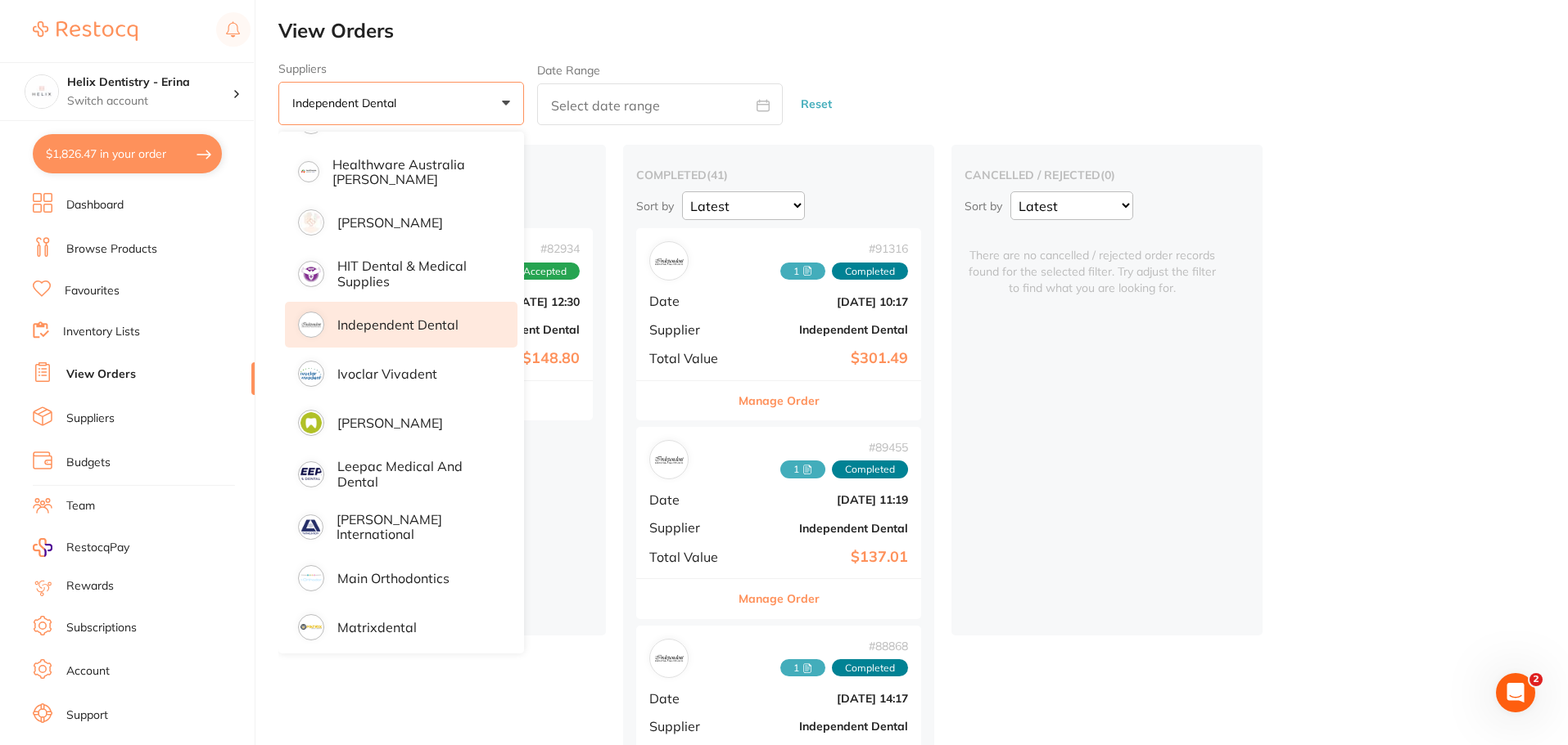
click at [1074, 84] on div "Suppliers Independent Dental +0 All suppliers AB Orthodontics [PERSON_NAME] AHP…" at bounding box center [923, 94] width 1289 height 64
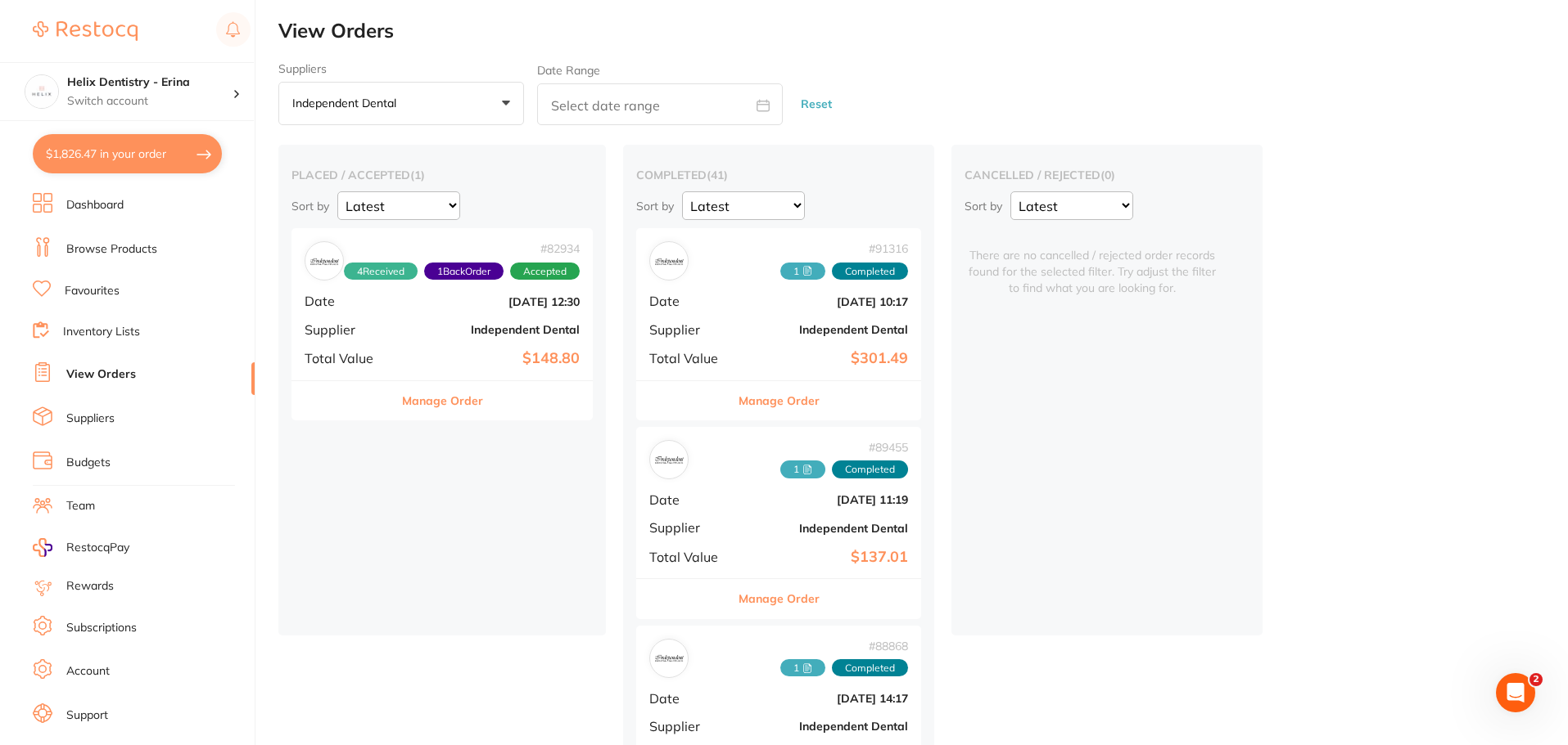
click at [402, 263] on span "4 Received" at bounding box center [381, 272] width 74 height 18
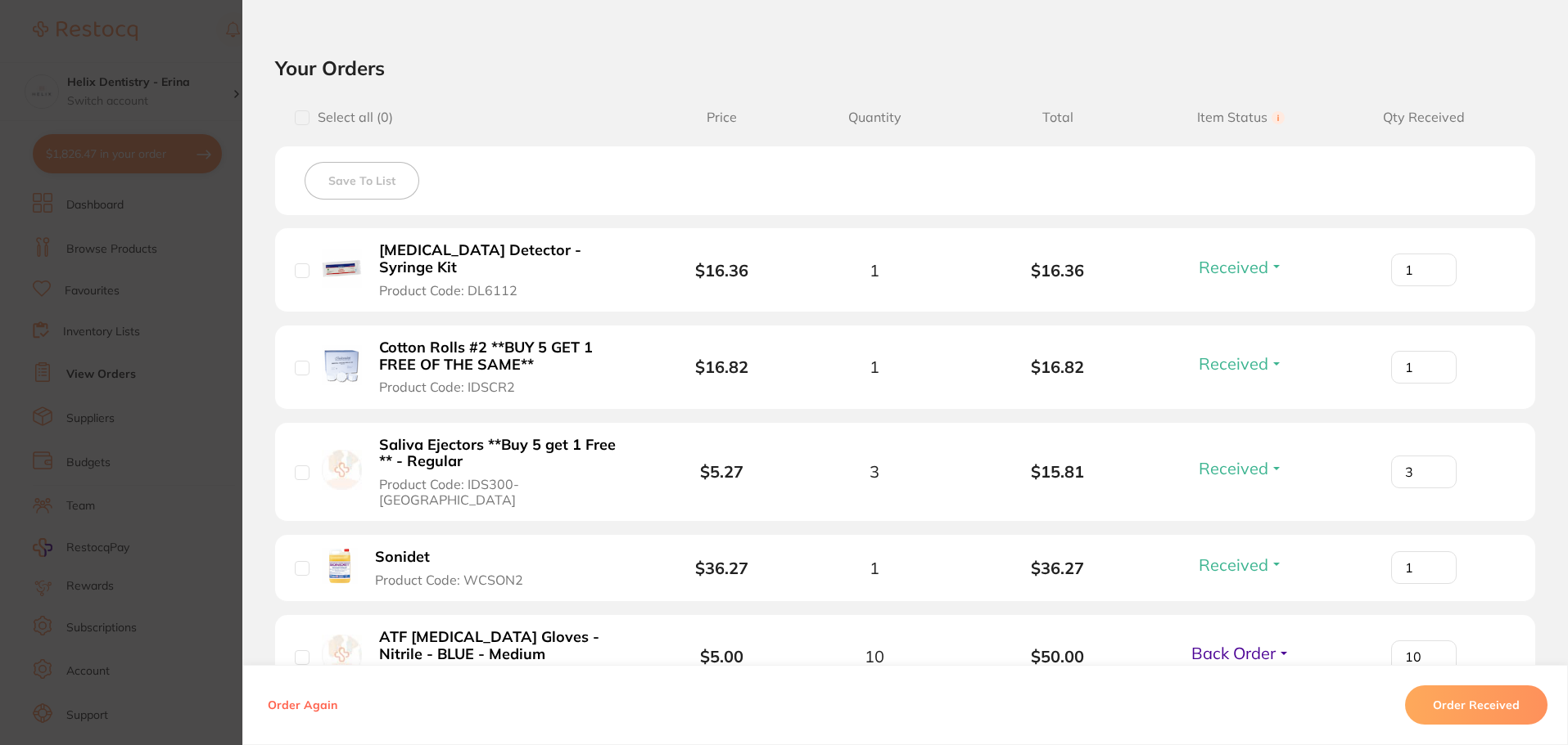
scroll to position [328, 0]
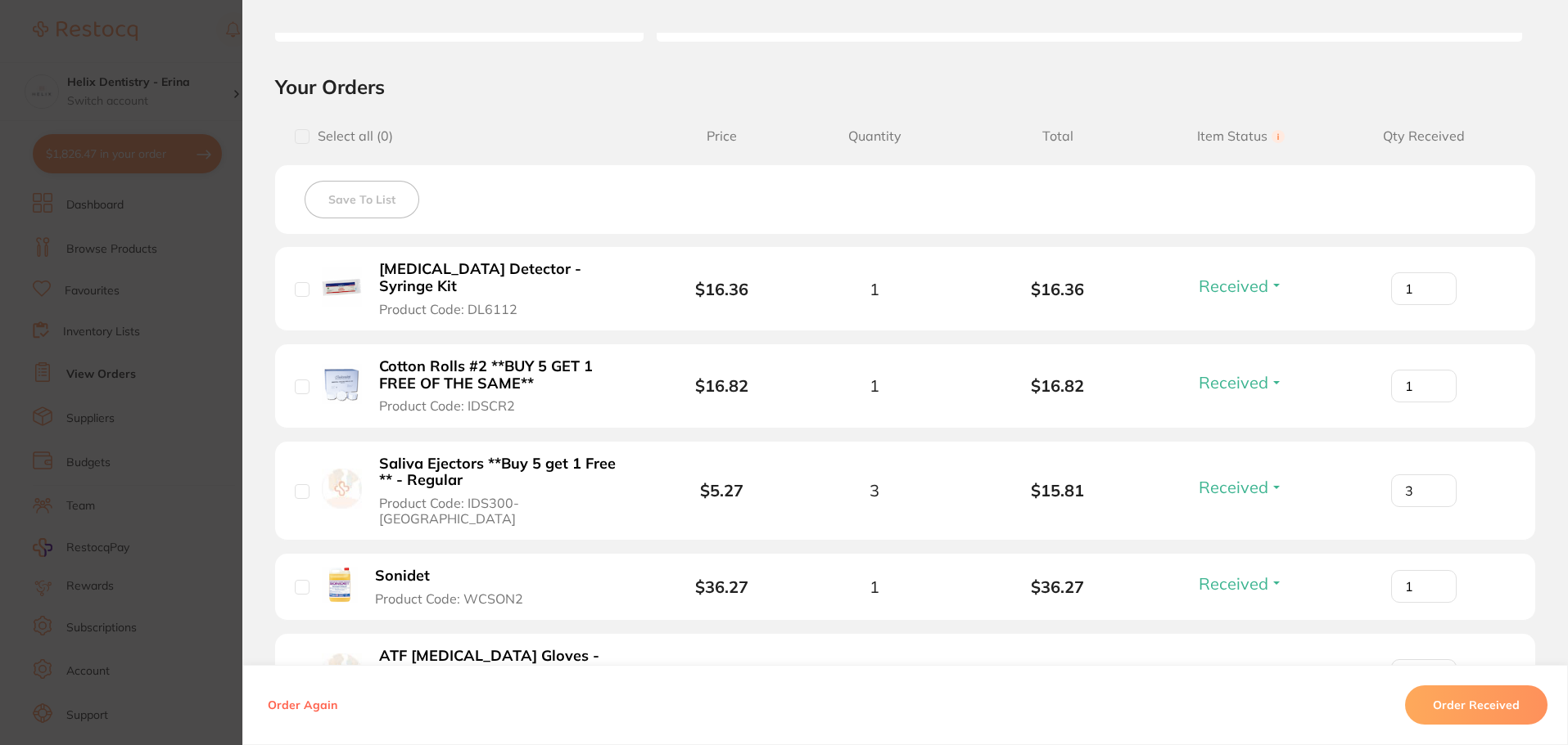
click at [115, 281] on section "Order ID: Restocq- 82934 Order Information 4 Received 1 Back Order Accepted Ord…" at bounding box center [784, 372] width 1568 height 745
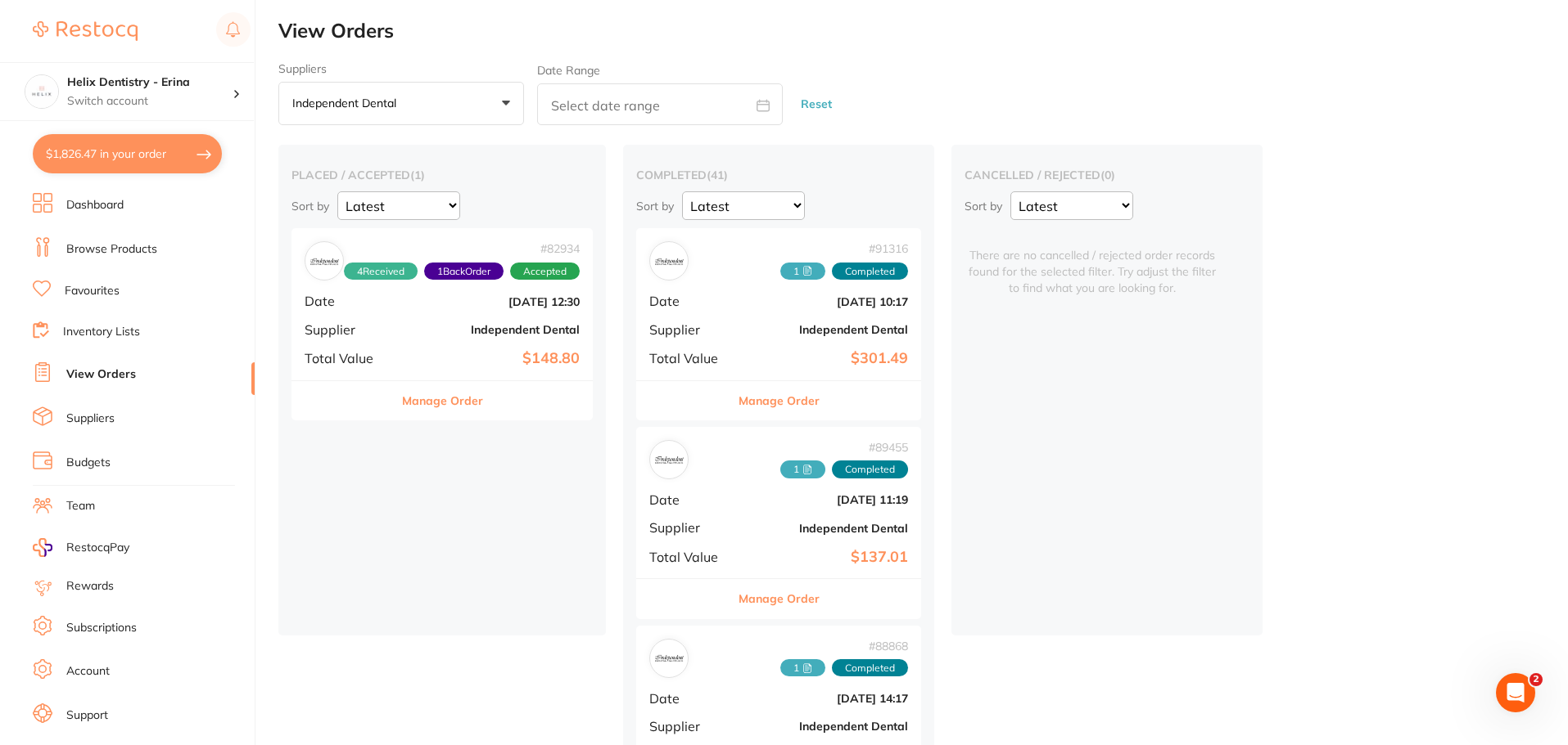
click at [812, 324] on b "Independent Dental" at bounding box center [826, 329] width 164 height 13
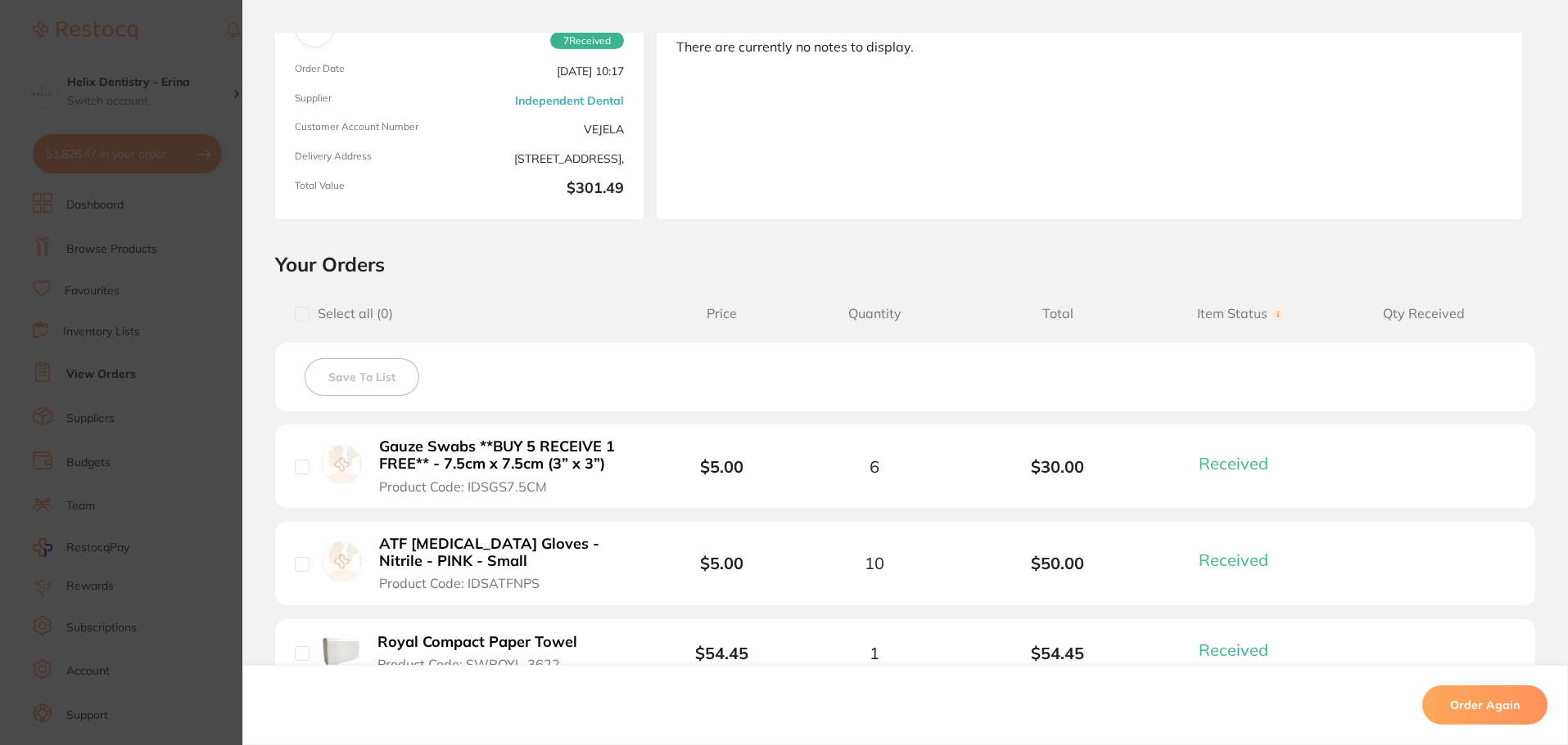
scroll to position [82, 0]
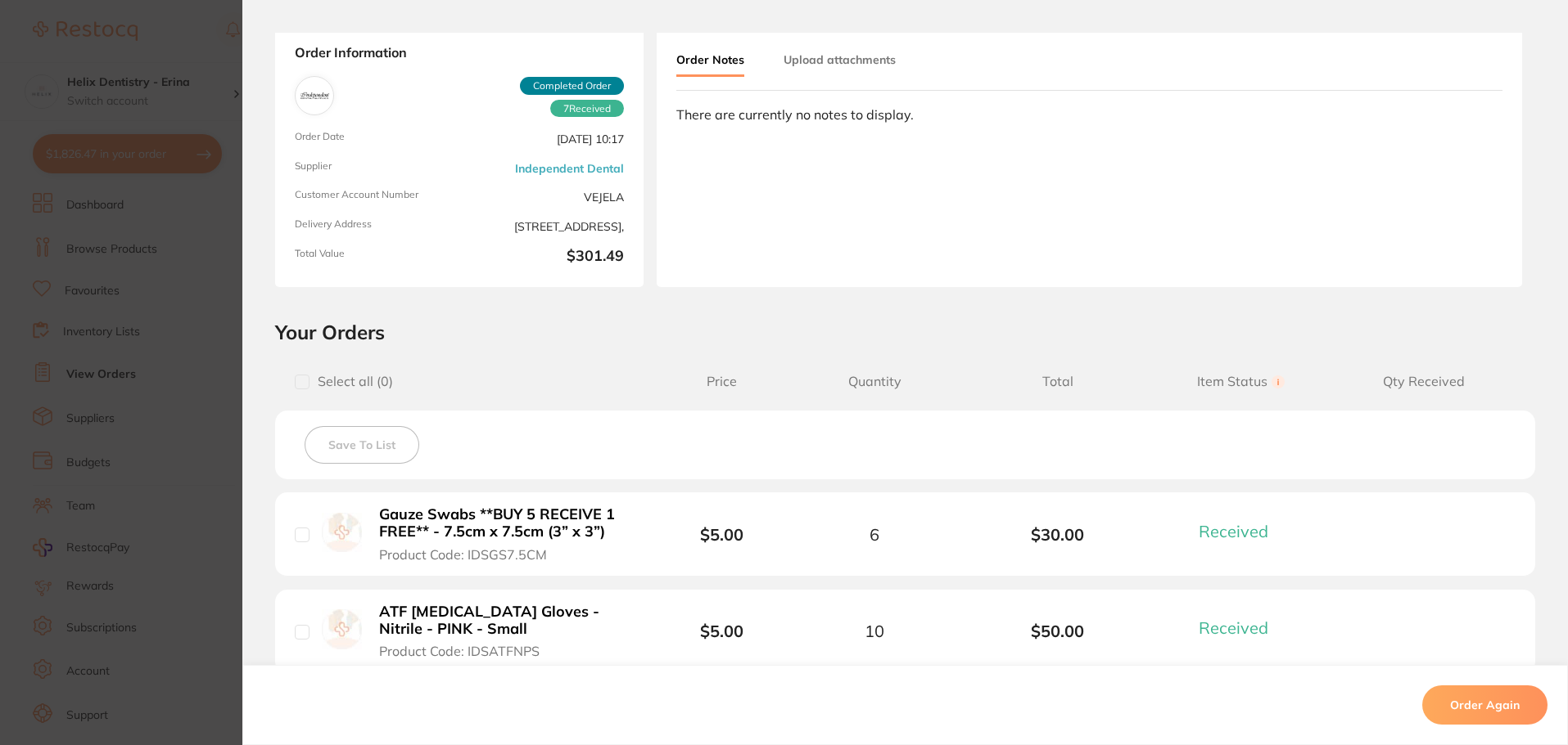
click at [81, 329] on section "Order ID: Restocq- 91316 Order Information 7 Received Completed Order Order Dat…" at bounding box center [784, 372] width 1568 height 745
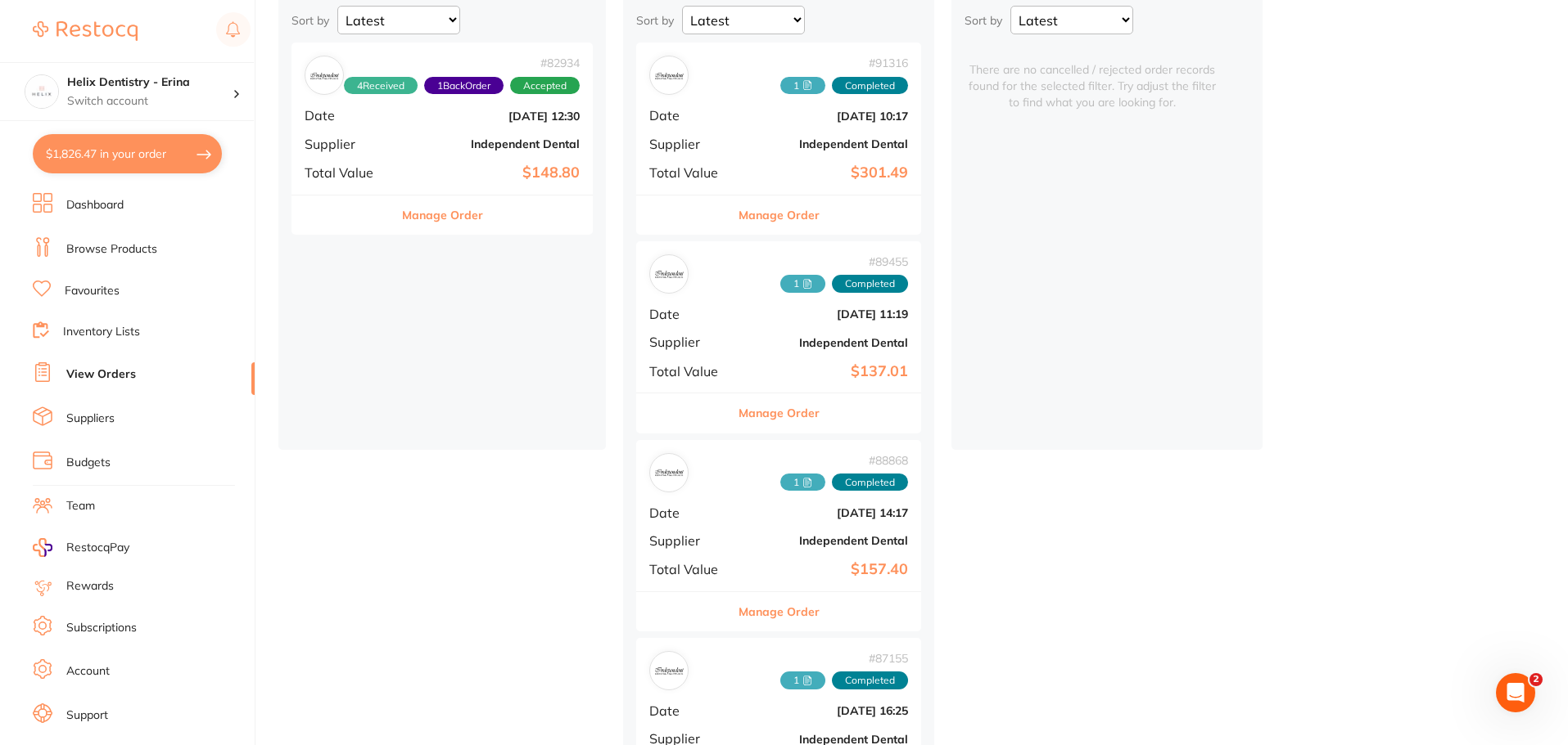
scroll to position [246, 0]
